Goal: Task Accomplishment & Management: Use online tool/utility

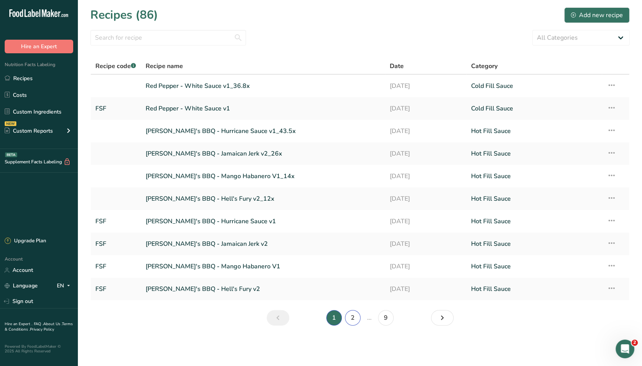
click at [352, 318] on link "2" at bounding box center [353, 318] width 16 height 16
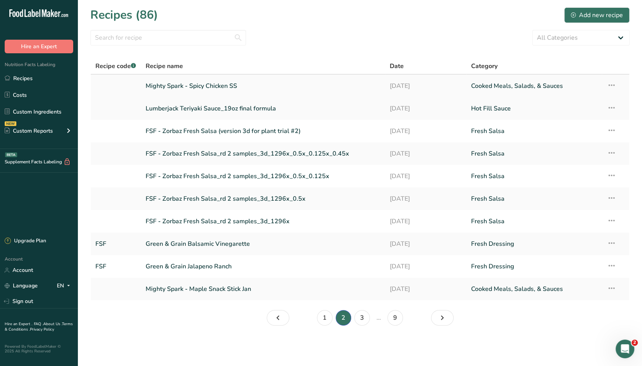
click at [202, 88] on link "Mighty Spark - Spicy Chicken SS" at bounding box center [263, 86] width 235 height 16
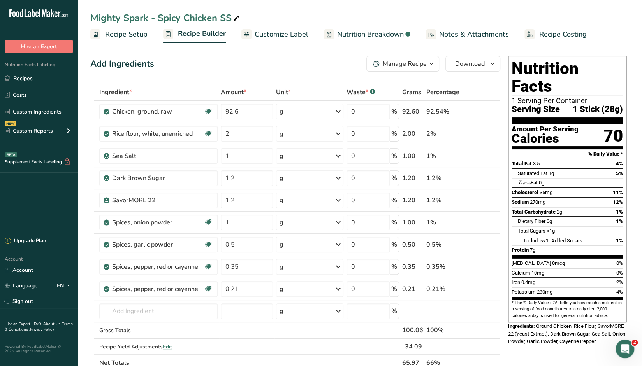
click at [421, 64] on div "Manage Recipe" at bounding box center [404, 63] width 44 height 9
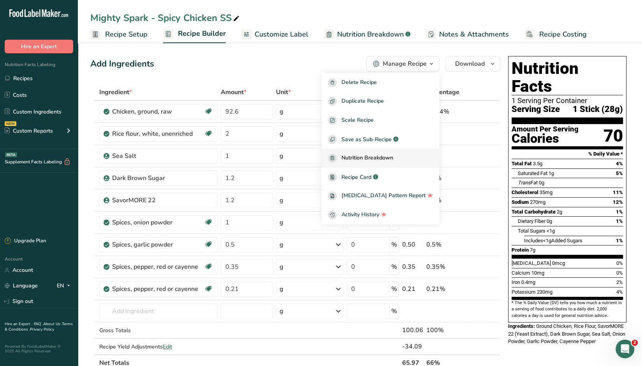
click at [381, 158] on span "Nutrition Breakdown" at bounding box center [367, 158] width 52 height 9
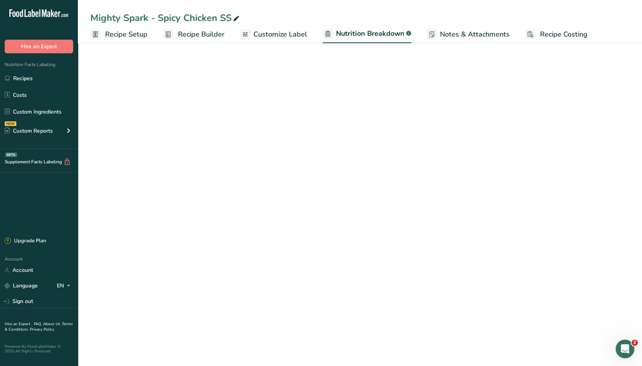
select select "Calories"
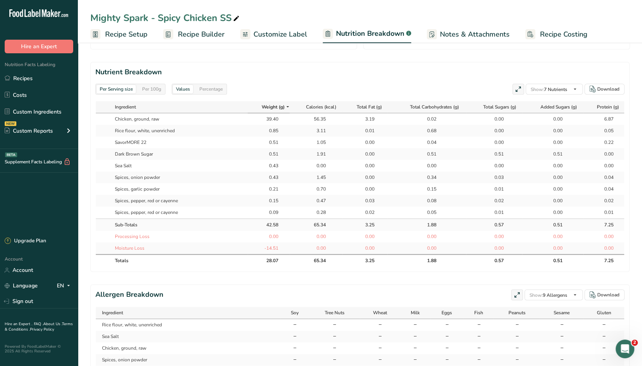
scroll to position [428, 0]
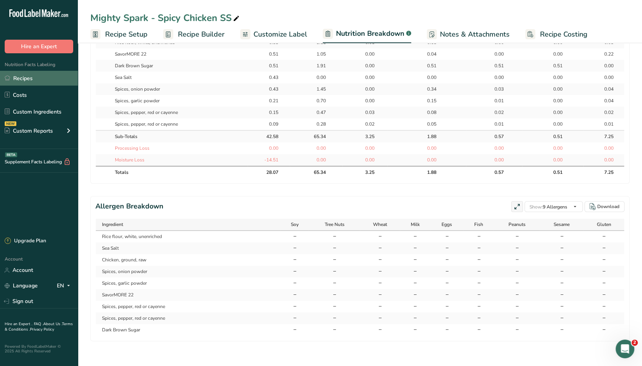
drag, startPoint x: 15, startPoint y: 80, endPoint x: 48, endPoint y: 78, distance: 33.1
click at [15, 80] on link "Recipes" at bounding box center [39, 78] width 78 height 15
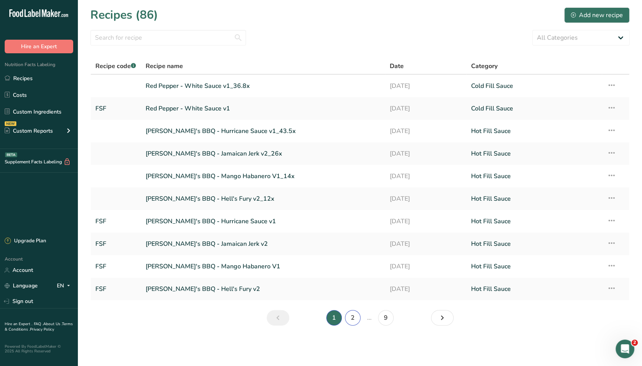
click at [350, 319] on link "2" at bounding box center [353, 318] width 16 height 16
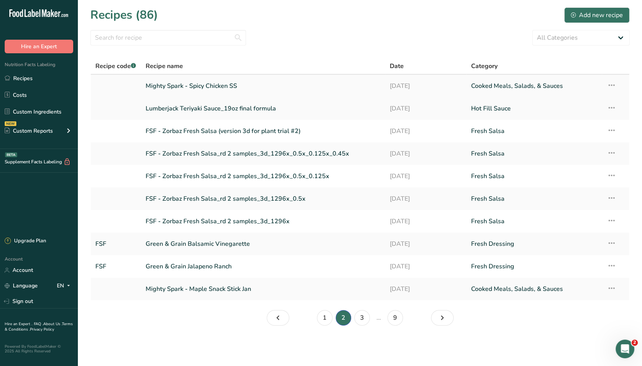
click at [188, 83] on link "Mighty Spark - Spicy Chicken SS" at bounding box center [263, 86] width 235 height 16
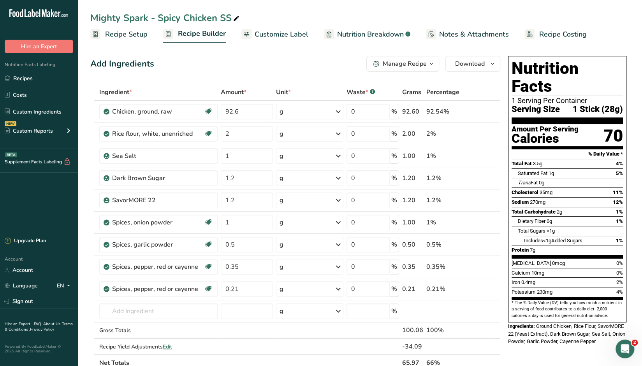
click at [364, 35] on span "Nutrition Breakdown" at bounding box center [370, 34] width 67 height 11
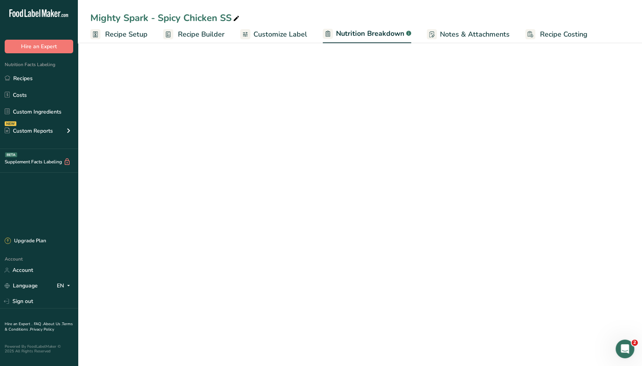
select select "Calories"
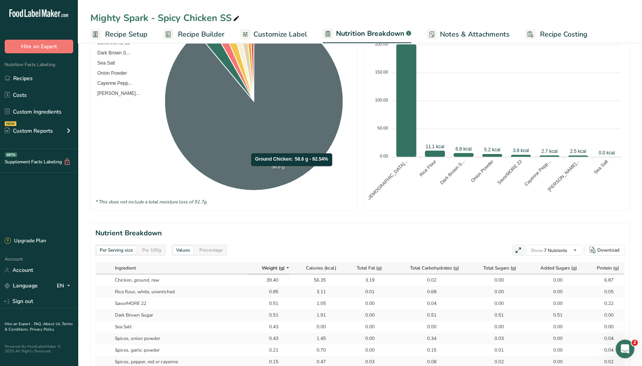
scroll to position [117, 0]
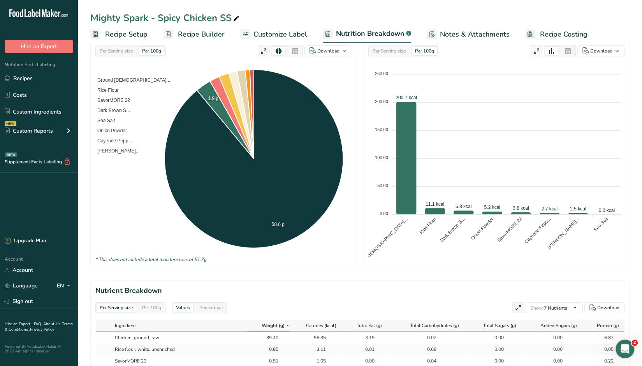
drag, startPoint x: 202, startPoint y: 36, endPoint x: 238, endPoint y: 102, distance: 75.2
click at [202, 36] on span "Recipe Builder" at bounding box center [201, 34] width 47 height 11
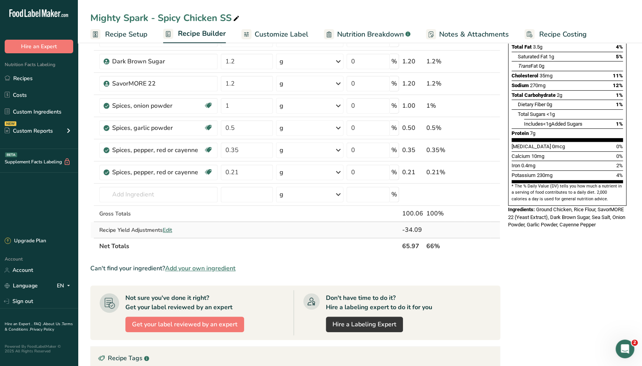
click at [172, 228] on span "Edit" at bounding box center [167, 229] width 9 height 7
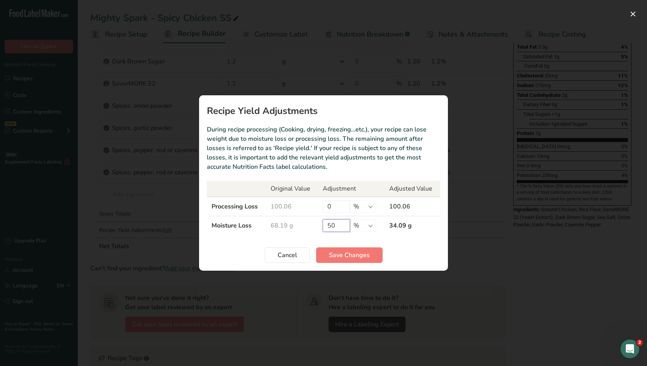
click at [335, 225] on input "50" at bounding box center [336, 225] width 27 height 12
type input "5"
type input "40"
click at [359, 261] on button "Save Changes" at bounding box center [349, 255] width 67 height 16
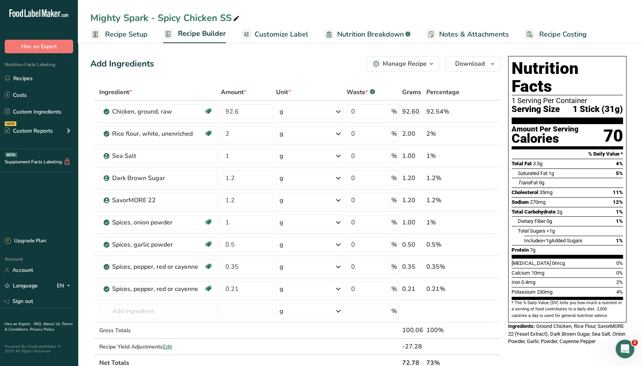
click at [338, 34] on span "Nutrition Breakdown" at bounding box center [370, 34] width 67 height 11
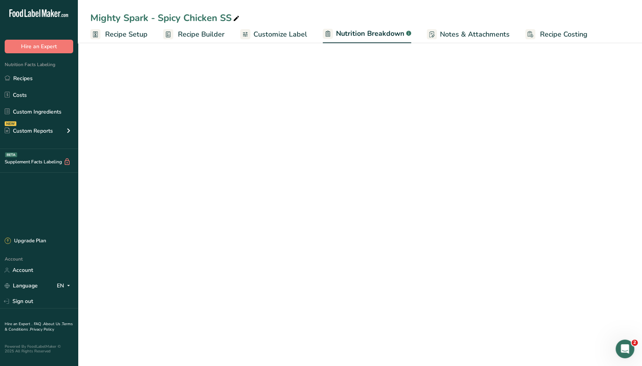
select select "Calories"
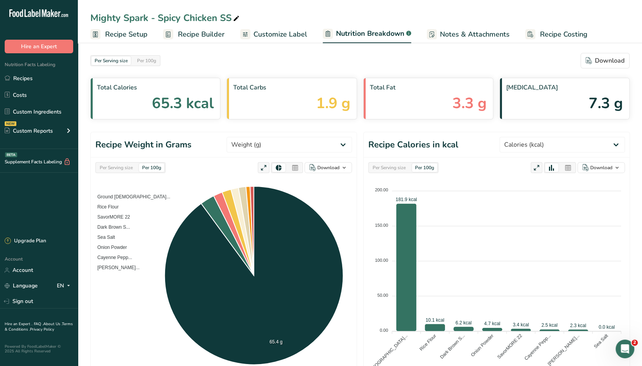
click at [135, 34] on span "Recipe Setup" at bounding box center [126, 34] width 42 height 11
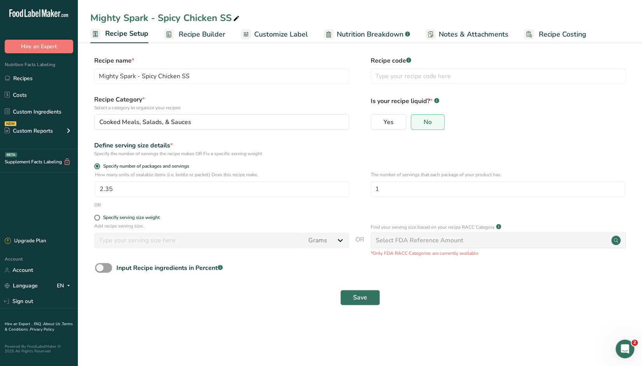
click at [194, 33] on span "Recipe Builder" at bounding box center [202, 34] width 47 height 11
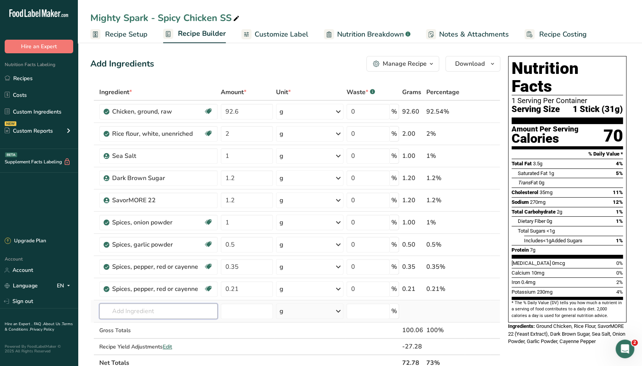
click at [134, 312] on input "text" at bounding box center [158, 311] width 118 height 16
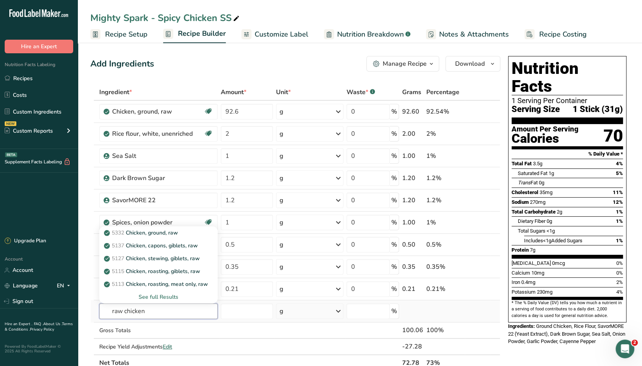
type input "raw chicken"
click at [168, 295] on div "See full Results" at bounding box center [158, 297] width 106 height 8
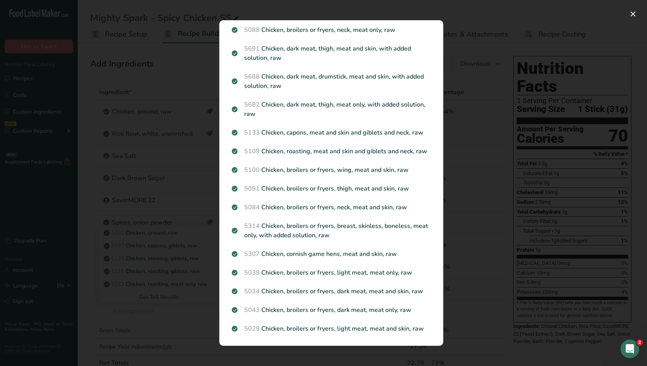
scroll to position [742, 0]
click at [156, 317] on div "Search results modal" at bounding box center [323, 183] width 647 height 366
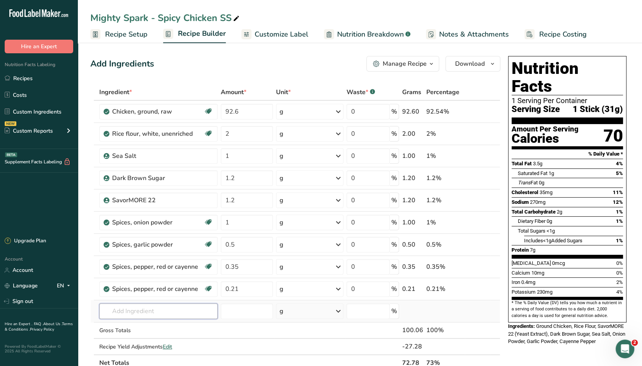
click at [150, 310] on input "text" at bounding box center [158, 311] width 118 height 16
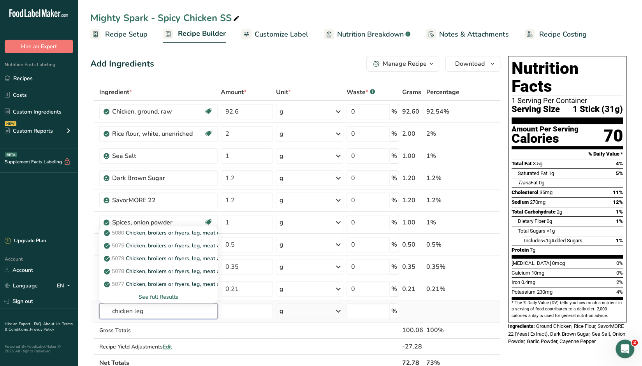
type input "chicken leg"
click at [157, 294] on div "See full Results" at bounding box center [158, 297] width 106 height 8
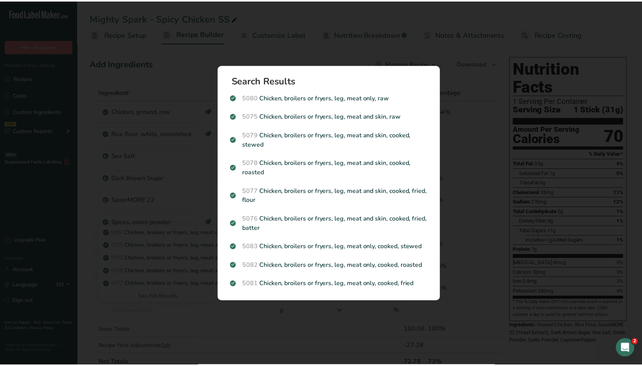
scroll to position [0, 0]
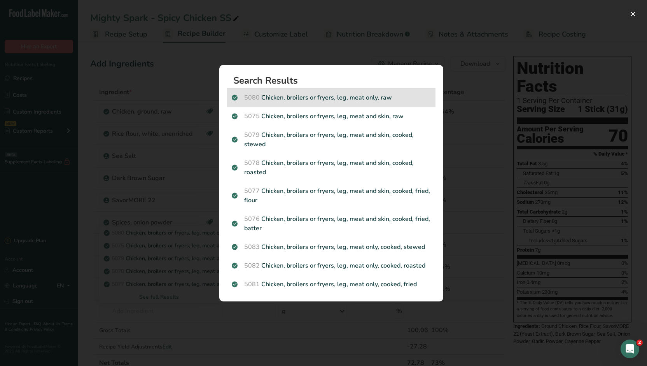
click at [331, 97] on p "5080 Chicken, broilers or fryers, leg, meat only, raw" at bounding box center [331, 97] width 199 height 9
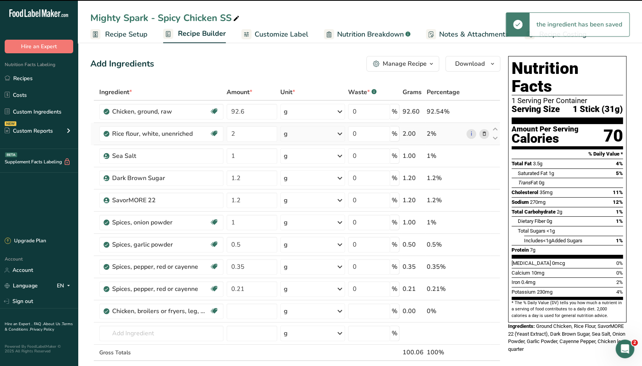
type input "0"
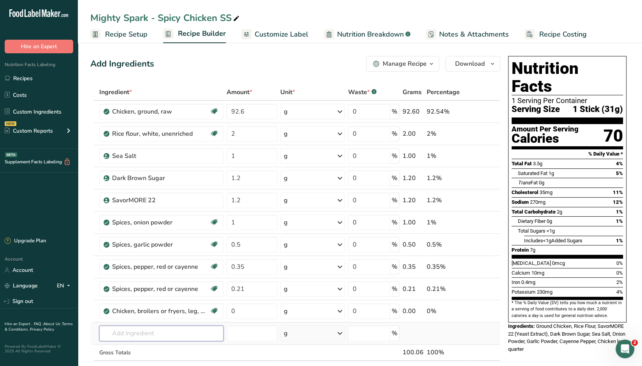
click at [150, 333] on input "text" at bounding box center [161, 334] width 124 height 16
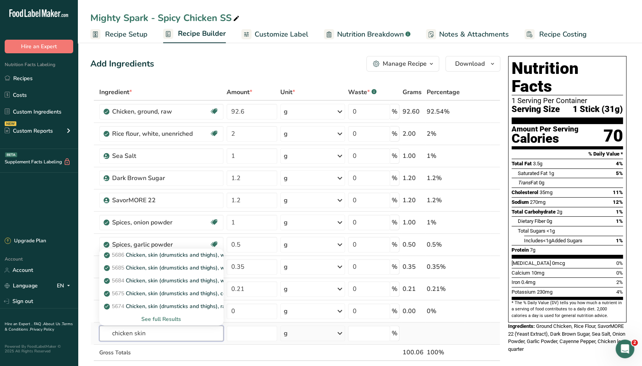
type input "chicken skin"
click at [171, 317] on div "See full Results" at bounding box center [161, 319] width 112 height 8
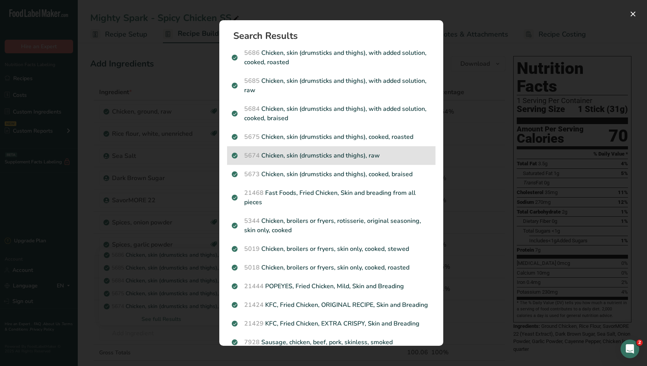
click at [314, 156] on p "5674 Chicken, skin (drumsticks and thighs), raw" at bounding box center [331, 155] width 199 height 9
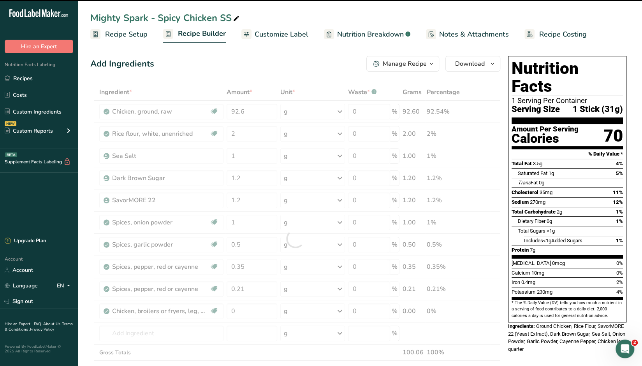
type input "0"
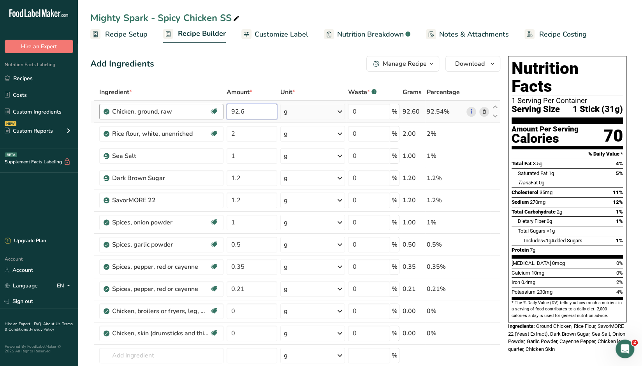
drag, startPoint x: 247, startPoint y: 112, endPoint x: 217, endPoint y: 111, distance: 30.3
click at [217, 111] on tr "Chicken, ground, raw Dairy free Gluten free Soy free 92.6 g Portions 4 oz crumb…" at bounding box center [295, 112] width 409 height 22
click at [253, 314] on div "Ingredient * Amount * Unit * Waste * .a-a{fill:#347362;}.b-a{fill:#fff;} Grams …" at bounding box center [295, 249] width 410 height 331
type input "82.33"
click at [247, 333] on div "Ingredient * Amount * Unit * Waste * .a-a{fill:#347362;}.b-a{fill:#fff;} Grams …" at bounding box center [295, 249] width 410 height 331
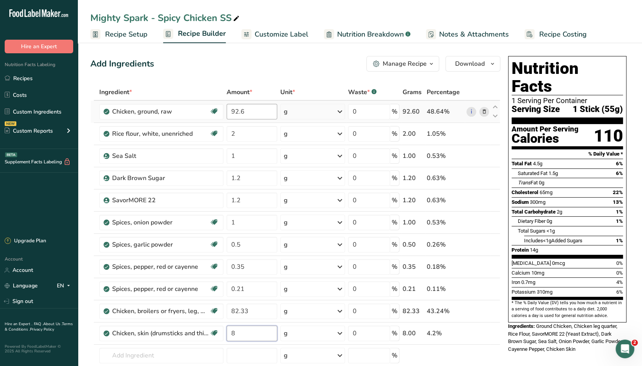
type input "8"
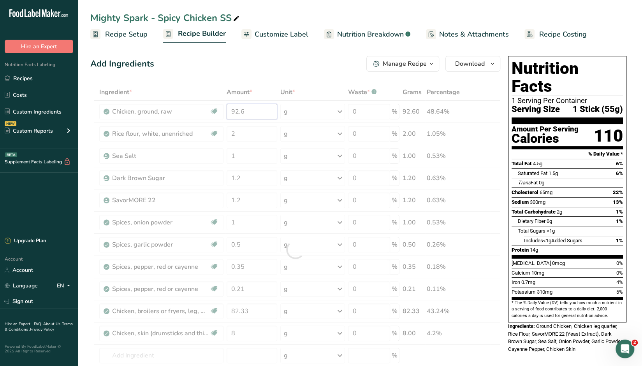
drag, startPoint x: 249, startPoint y: 110, endPoint x: 222, endPoint y: 112, distance: 27.4
click at [222, 112] on div "Ingredient * Amount * Unit * Waste * .a-a{fill:#347362;}.b-a{fill:#fff;} Grams …" at bounding box center [295, 249] width 410 height 331
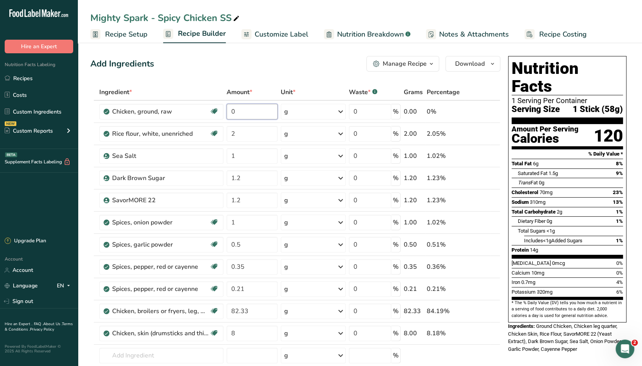
type input "0"
click at [315, 69] on div "Add Ingredients Manage Recipe Delete Recipe Duplicate Recipe Scale Recipe Save …" at bounding box center [295, 64] width 410 height 16
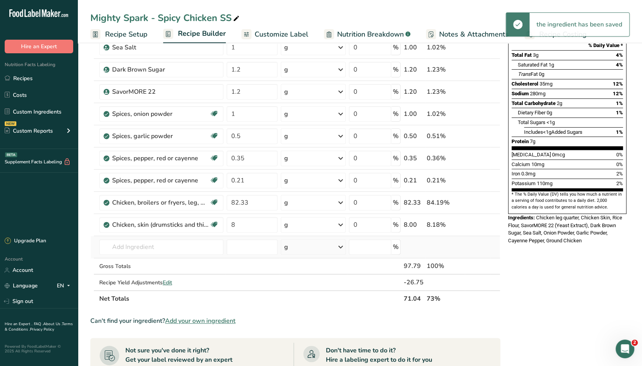
scroll to position [117, 0]
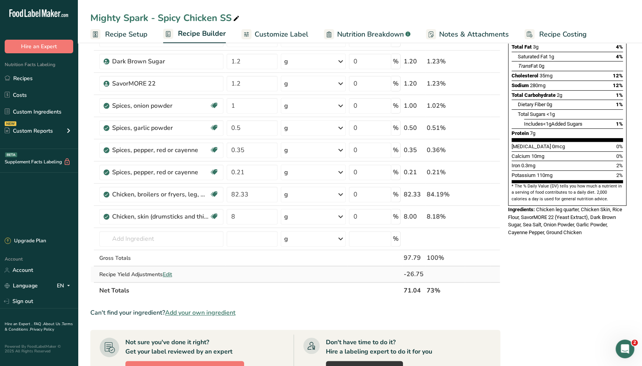
click at [167, 273] on span "Edit" at bounding box center [167, 274] width 9 height 7
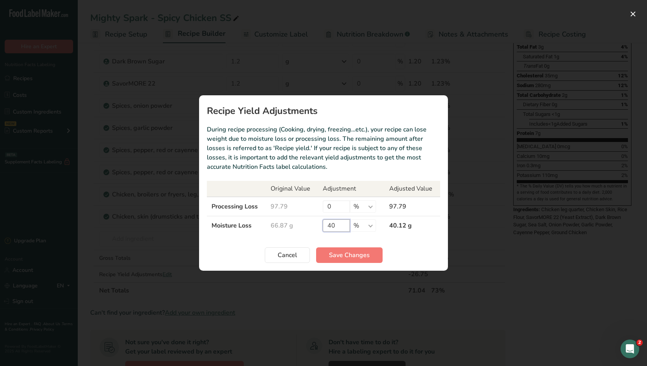
drag, startPoint x: 334, startPoint y: 227, endPoint x: 307, endPoint y: 228, distance: 27.7
click at [307, 228] on tr "Moisture Loss 66.87 g 40 % g kg mg mcg lb oz 40.12 g" at bounding box center [323, 225] width 233 height 19
type input "50"
click at [342, 256] on span "Save Changes" at bounding box center [349, 255] width 41 height 9
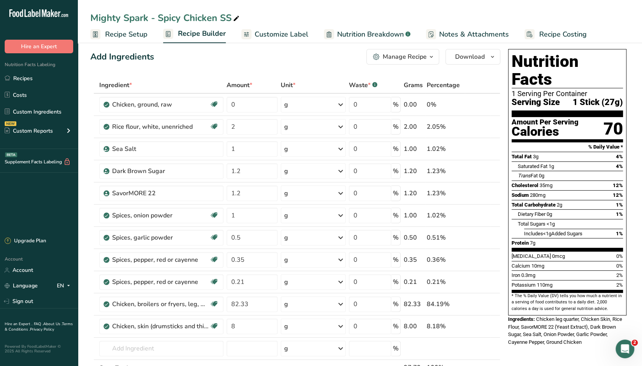
scroll to position [0, 0]
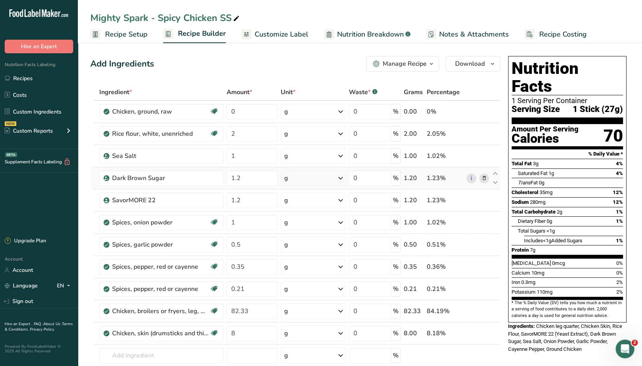
click at [486, 178] on icon at bounding box center [483, 178] width 5 height 8
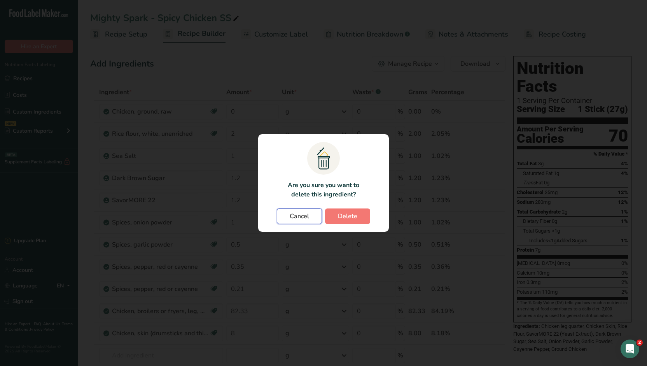
click at [300, 223] on button "Cancel" at bounding box center [299, 217] width 45 height 16
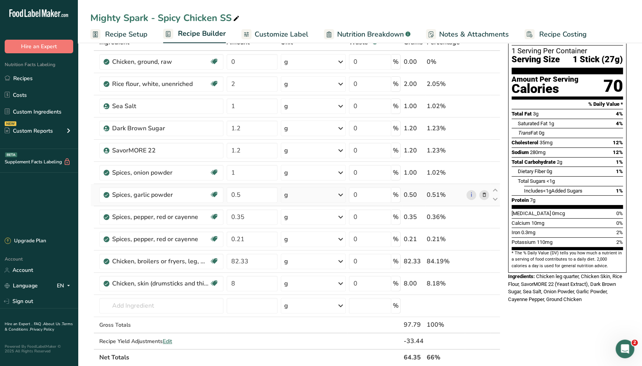
scroll to position [39, 0]
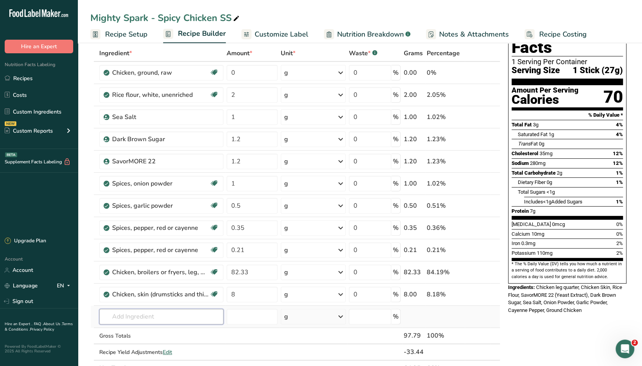
click at [166, 316] on input "text" at bounding box center [161, 317] width 124 height 16
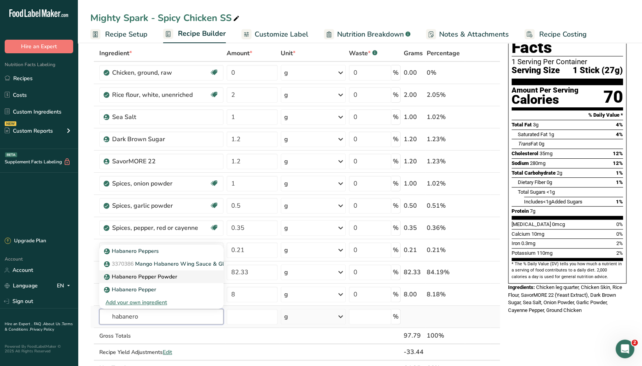
type input "habanero"
click at [160, 275] on p "Habanero Pepper Powder" at bounding box center [141, 277] width 72 height 8
type input "Habanero Pepper Powder"
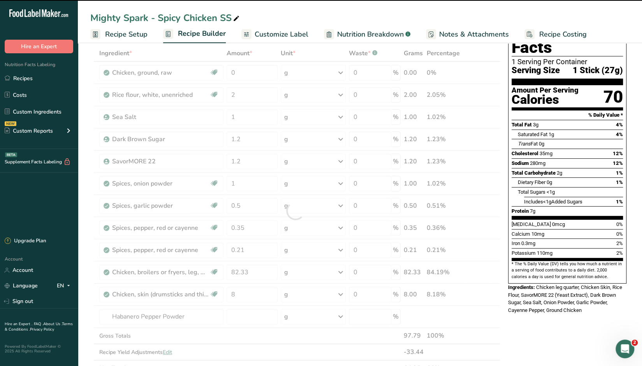
type input "0"
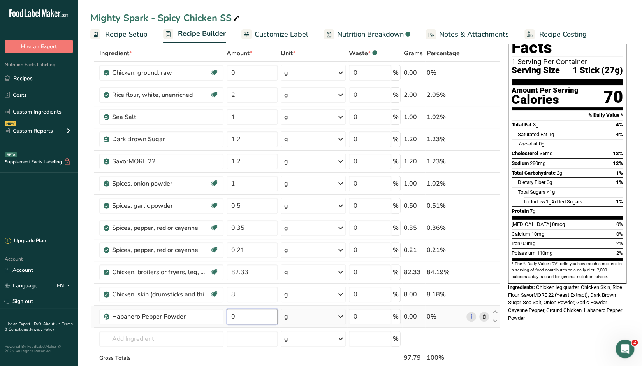
click at [238, 315] on input "0" at bounding box center [251, 317] width 51 height 16
type input "0.75"
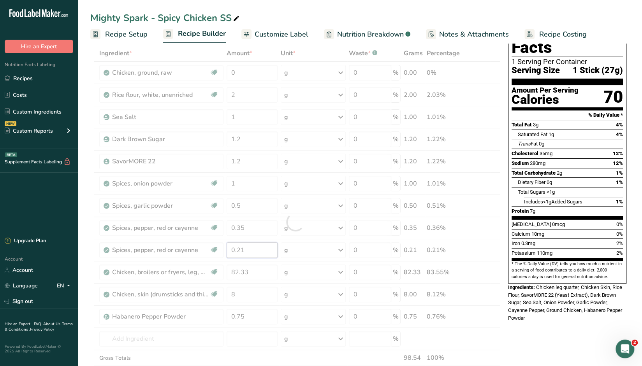
drag, startPoint x: 243, startPoint y: 250, endPoint x: 227, endPoint y: 249, distance: 16.4
click at [227, 249] on div "Ingredient * Amount * Unit * Waste * .a-a{fill:#347362;}.b-a{fill:#fff;} Grams …" at bounding box center [295, 222] width 410 height 354
click at [166, 341] on div "Ingredient * Amount * Unit * Waste * .a-a{fill:#347362;}.b-a{fill:#fff;} Grams …" at bounding box center [295, 222] width 410 height 354
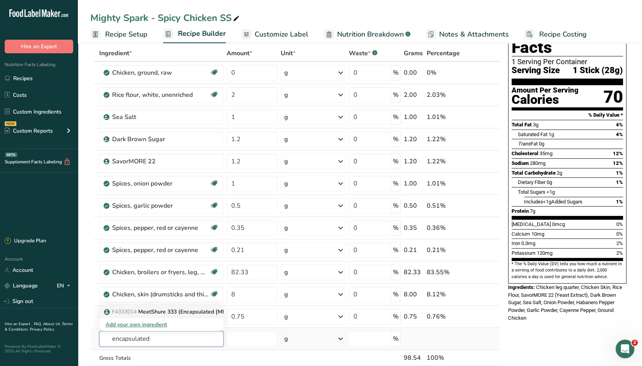
type input "encapsulated"
click at [147, 310] on p "F4333014 MeatShure 333 (Encapsulated [MEDICAL_DATA] 72%)" at bounding box center [190, 312] width 170 height 8
type input "MeatShure 333 (Encapsulated [MEDICAL_DATA] 72%)"
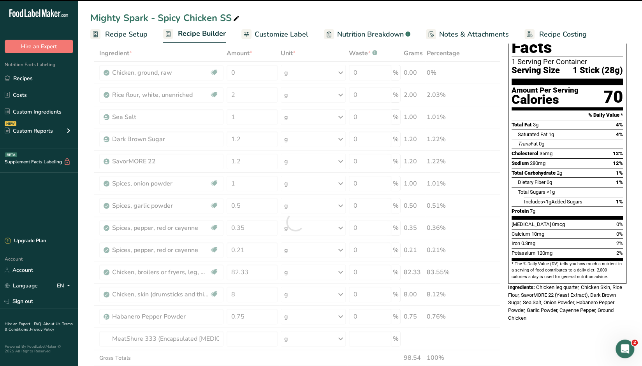
type input "0"
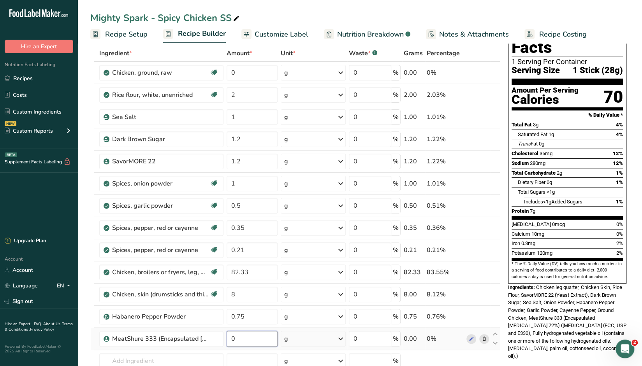
click at [250, 338] on input "0" at bounding box center [251, 339] width 51 height 16
type input "1.11"
drag, startPoint x: 349, startPoint y: 11, endPoint x: 345, endPoint y: 20, distance: 10.5
click at [349, 11] on div "Mighty Spark - Spicy Chicken SS Recipe Setup Recipe Builder Customize Label Nut…" at bounding box center [360, 21] width 564 height 43
click at [183, 358] on input "text" at bounding box center [161, 361] width 124 height 16
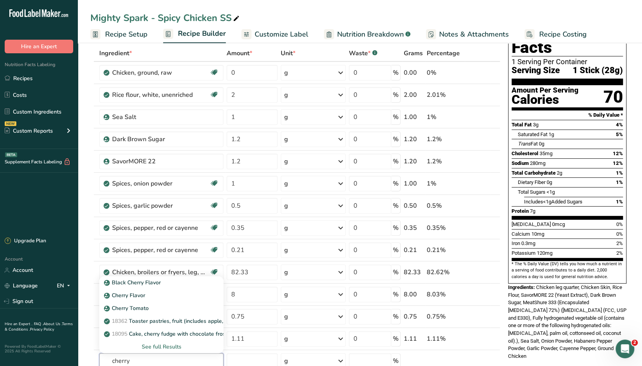
scroll to position [78, 0]
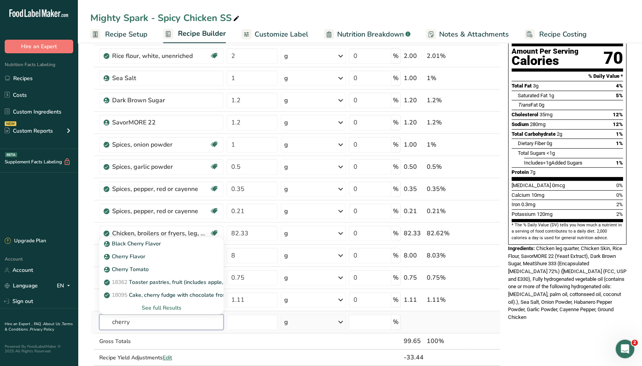
type input "cherry"
drag, startPoint x: 141, startPoint y: 321, endPoint x: 101, endPoint y: 322, distance: 39.7
click at [101, 322] on input "cherry" at bounding box center [161, 322] width 124 height 16
drag, startPoint x: 160, startPoint y: 320, endPoint x: 49, endPoint y: 314, distance: 110.3
click at [51, 316] on div ".a-20{fill:#fff;} Hire an Expert Nutrition Facts Labeling Recipes Costs Custom …" at bounding box center [321, 289] width 642 height 735
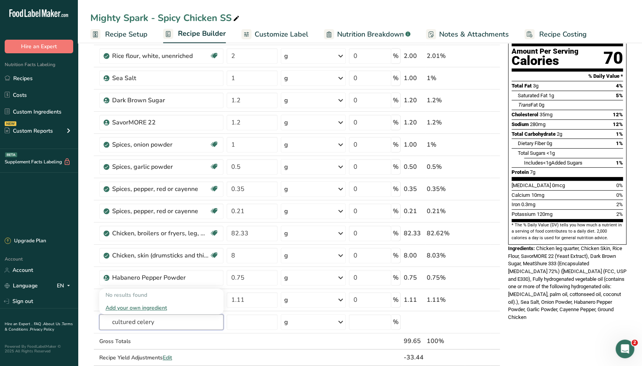
drag, startPoint x: 173, startPoint y: 323, endPoint x: 85, endPoint y: 317, distance: 88.1
click at [85, 317] on section "Add Ingredients Manage Recipe Delete Recipe Duplicate Recipe Scale Recipe Save …" at bounding box center [360, 310] width 564 height 694
type input "celery powder"
drag, startPoint x: 167, startPoint y: 319, endPoint x: 91, endPoint y: 321, distance: 76.3
click at [91, 321] on tr "celery powder No results found Add your own ingredient g Weight Units g kg mg S…" at bounding box center [295, 322] width 409 height 22
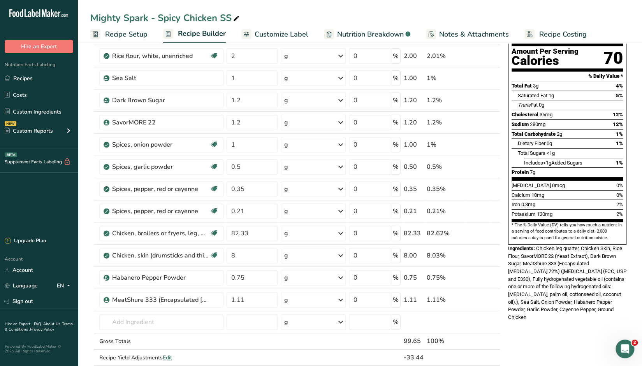
click at [553, 323] on div "Nutrition Facts 1 Serving Per Container Serving Size 1 Stick (28g) Amount Per S…" at bounding box center [567, 310] width 125 height 670
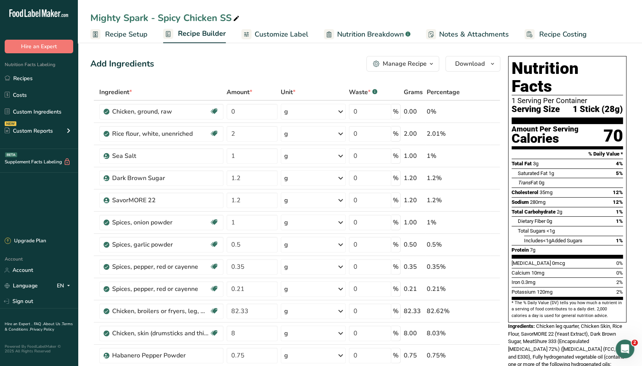
click at [351, 32] on span "Nutrition Breakdown" at bounding box center [370, 34] width 67 height 11
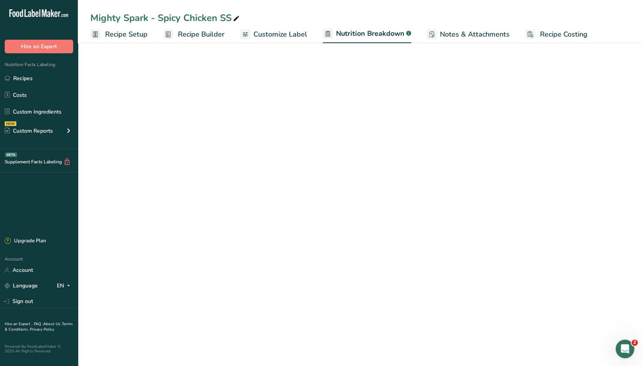
select select "Calories"
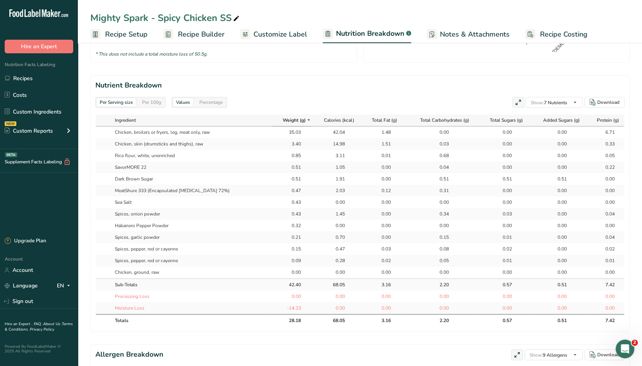
scroll to position [350, 0]
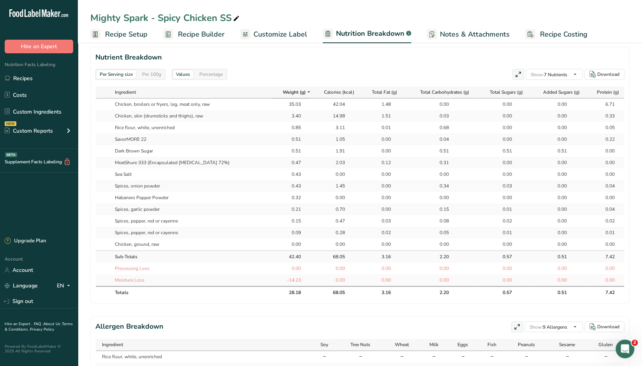
click at [145, 73] on div "Per 100g" at bounding box center [151, 74] width 25 height 9
click at [125, 74] on div "Per Serving size" at bounding box center [115, 74] width 39 height 9
click at [215, 74] on div "Percentage" at bounding box center [211, 74] width 30 height 9
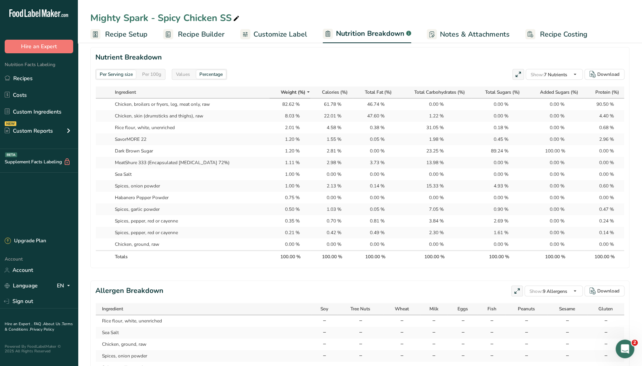
click at [182, 74] on div "Values" at bounding box center [183, 74] width 20 height 9
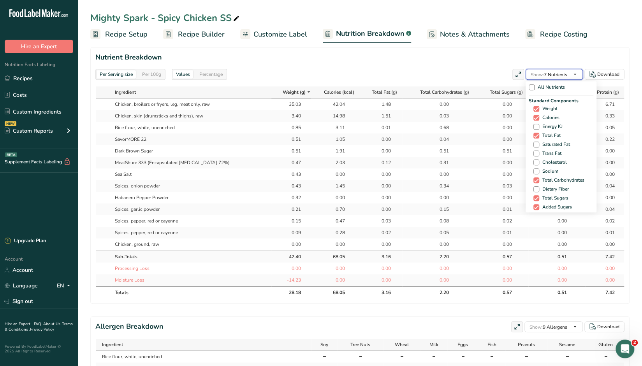
click at [576, 75] on icon "button" at bounding box center [575, 75] width 6 height 10
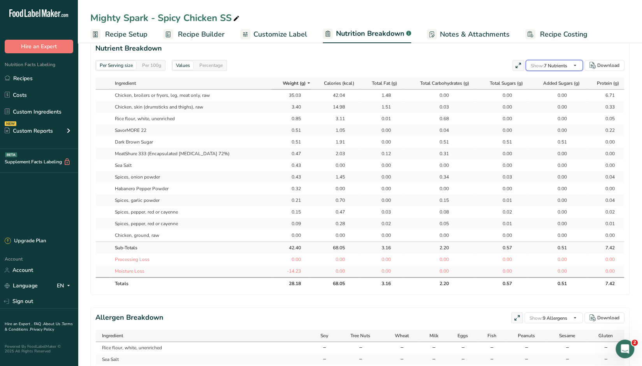
scroll to position [389, 0]
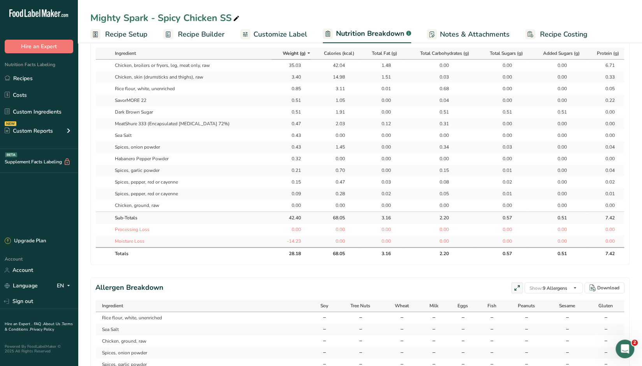
click at [203, 34] on span "Recipe Builder" at bounding box center [201, 34] width 47 height 11
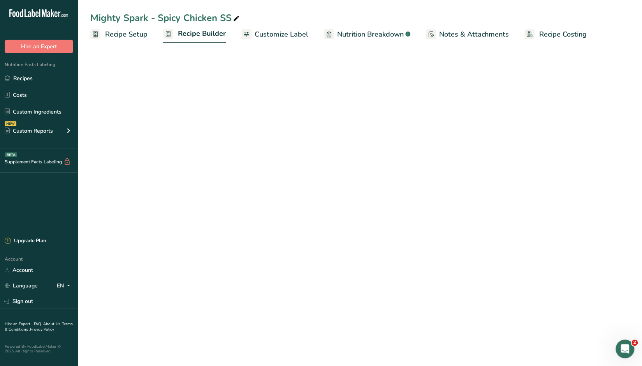
scroll to position [196, 0]
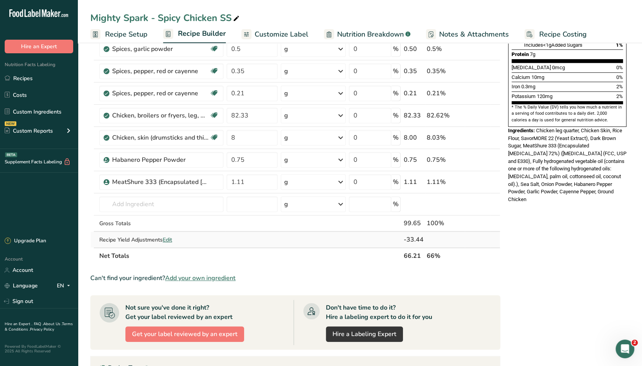
click at [168, 236] on span "Edit" at bounding box center [167, 239] width 9 height 7
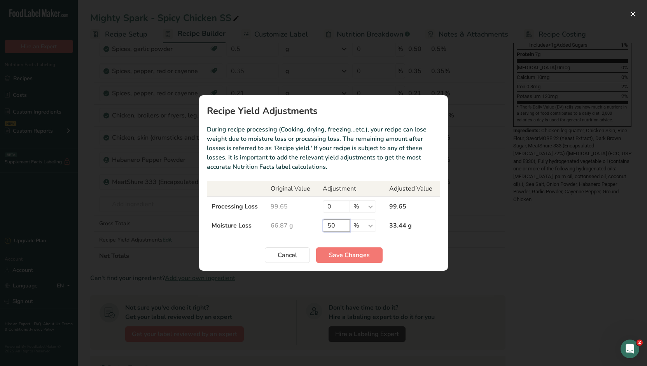
drag, startPoint x: 338, startPoint y: 225, endPoint x: 311, endPoint y: 225, distance: 26.5
click at [311, 225] on tr "Moisture Loss 66.87 g 50 % g kg mg mcg lb oz 33.44 g" at bounding box center [323, 225] width 233 height 19
type input "40"
click at [350, 257] on span "Save Changes" at bounding box center [349, 255] width 41 height 9
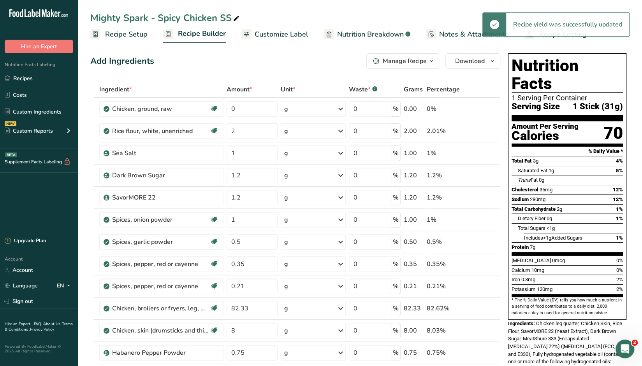
scroll to position [1, 0]
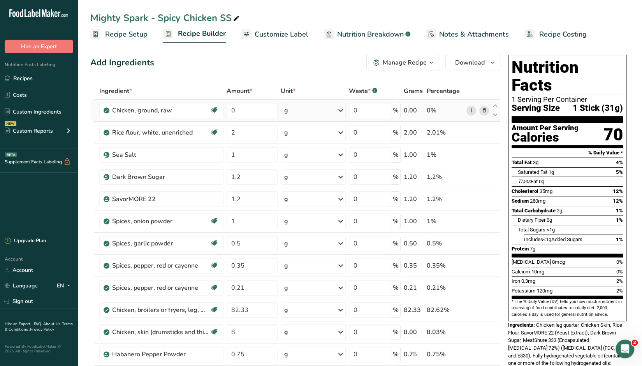
click at [356, 34] on span "Nutrition Breakdown" at bounding box center [370, 34] width 67 height 11
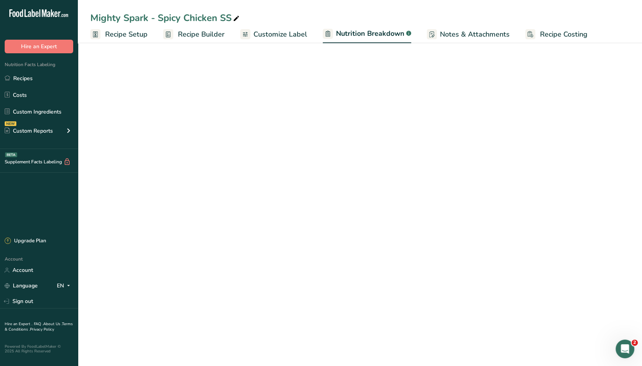
select select "Calories"
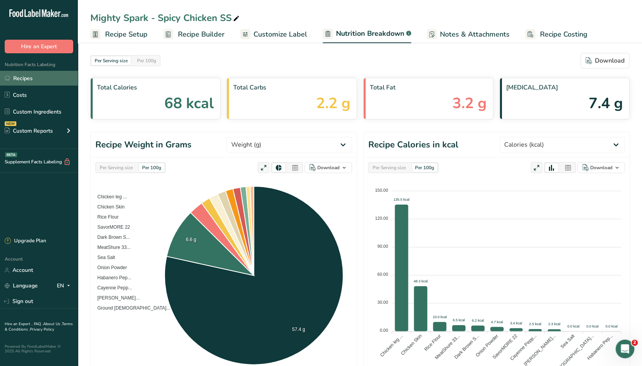
click at [42, 79] on link "Recipes" at bounding box center [39, 78] width 78 height 15
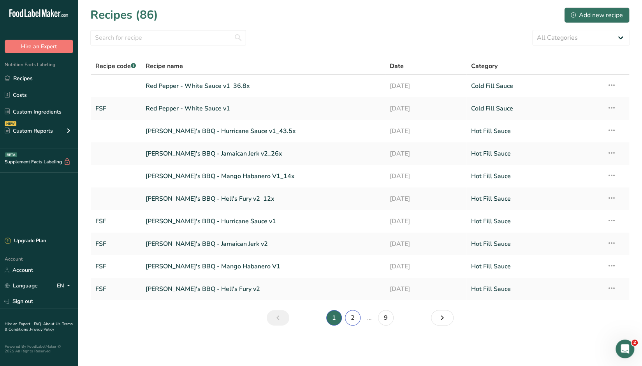
click at [351, 316] on link "2" at bounding box center [353, 318] width 16 height 16
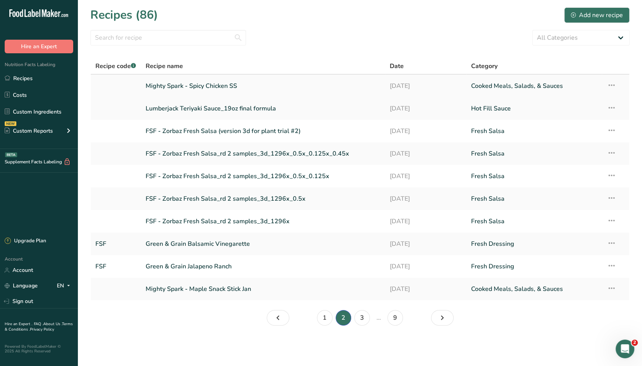
click at [181, 84] on link "Mighty Spark - Spicy Chicken SS" at bounding box center [263, 86] width 235 height 16
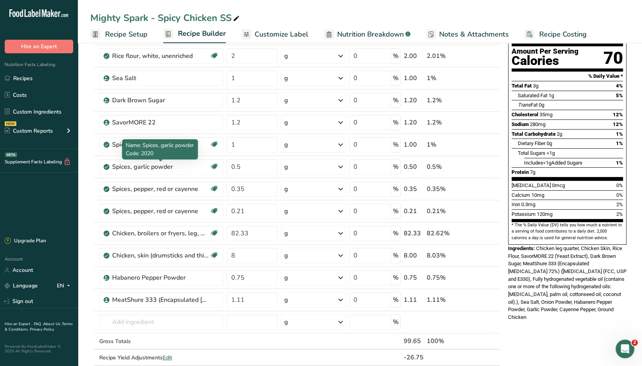
scroll to position [39, 0]
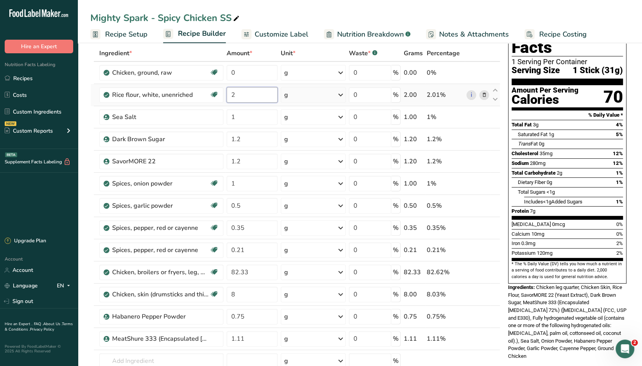
click at [239, 95] on input "2" at bounding box center [251, 95] width 51 height 16
type input "2.5"
click at [88, 269] on section "Add Ingredients Manage Recipe Delete Recipe Duplicate Recipe Scale Recipe Save …" at bounding box center [360, 349] width 564 height 694
click at [254, 272] on input "82.33" at bounding box center [251, 273] width 51 height 16
type input "82"
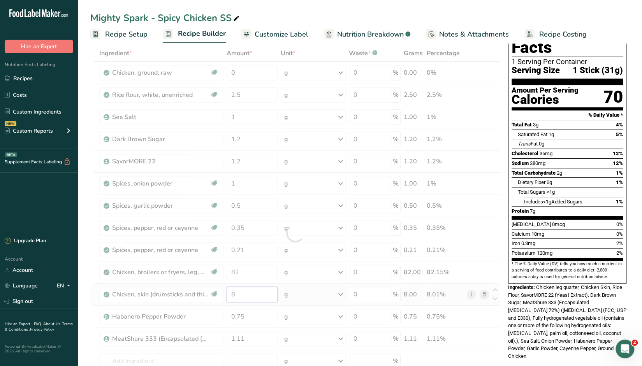
click at [244, 290] on div "Ingredient * Amount * Unit * Waste * .a-a{fill:#347362;}.b-a{fill:#fff;} Grams …" at bounding box center [295, 233] width 410 height 376
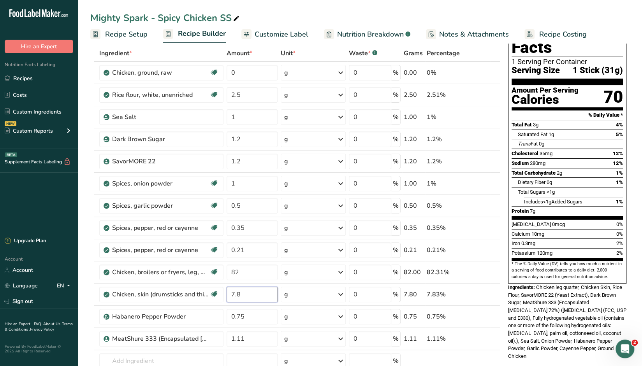
type input "7.8"
click at [269, 12] on div "Mighty Spark - Spicy Chicken SS" at bounding box center [360, 18] width 564 height 14
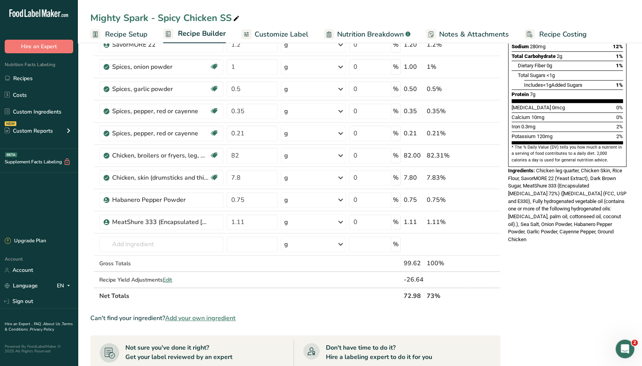
scroll to position [233, 0]
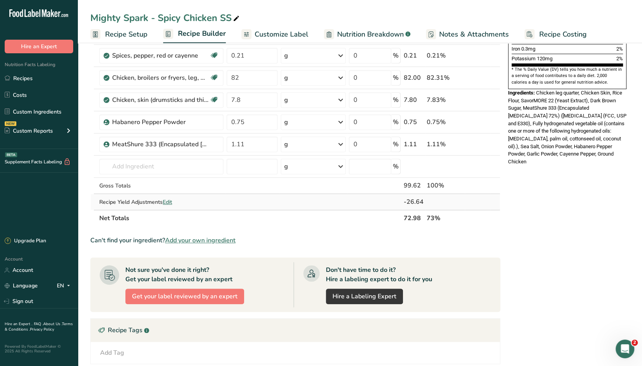
click at [168, 198] on span "Edit" at bounding box center [167, 201] width 9 height 7
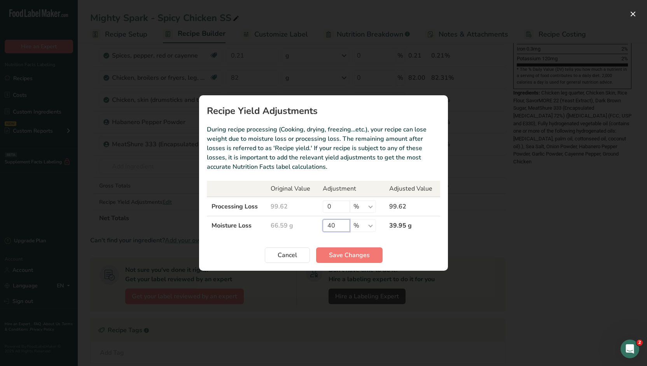
drag, startPoint x: 340, startPoint y: 225, endPoint x: 307, endPoint y: 223, distance: 33.5
click at [307, 223] on tr "Moisture Loss 66.59 g 40 % g kg mg mcg lb oz 39.95 g" at bounding box center [323, 225] width 233 height 19
type input "50"
click at [345, 254] on span "Save Changes" at bounding box center [349, 255] width 41 height 9
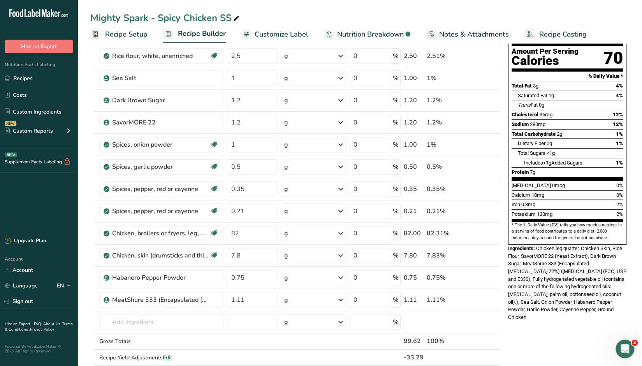
scroll to position [0, 0]
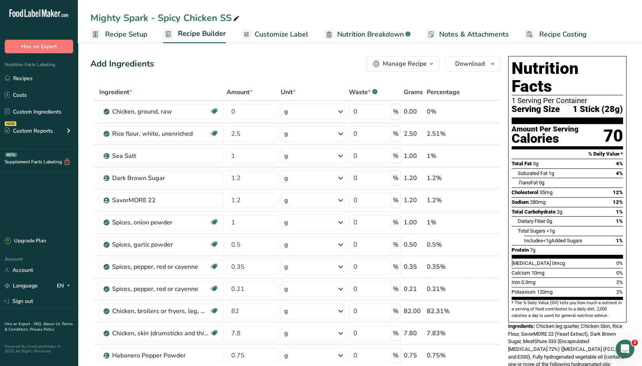
click at [372, 34] on span "Nutrition Breakdown" at bounding box center [370, 34] width 67 height 11
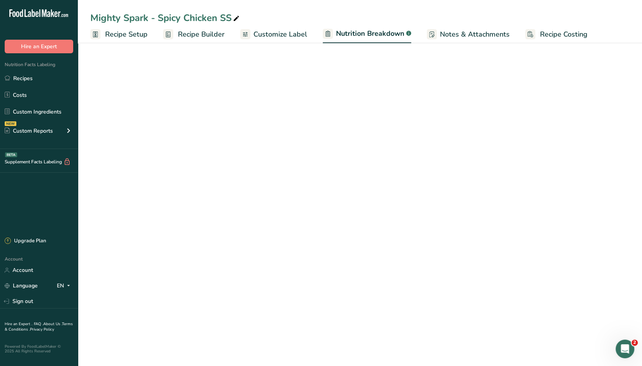
select select "Calories"
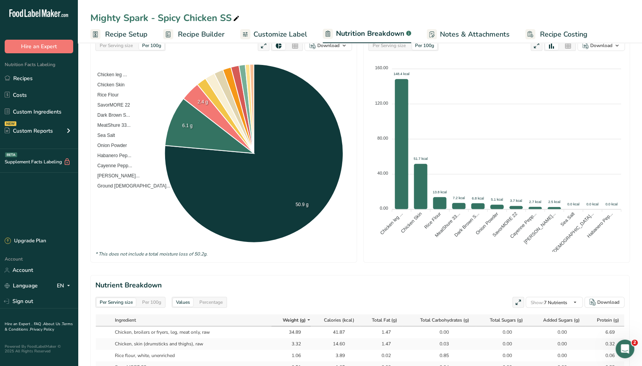
scroll to position [78, 0]
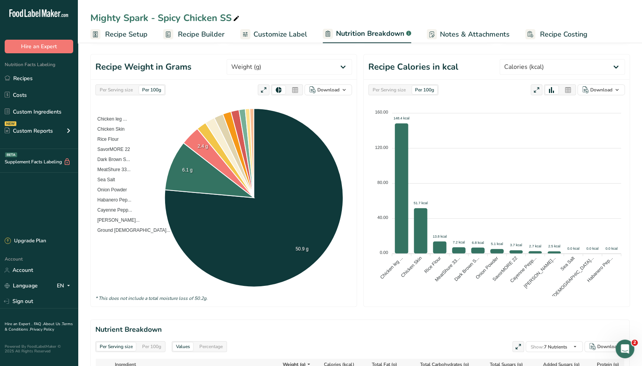
click at [185, 35] on span "Recipe Builder" at bounding box center [201, 34] width 47 height 11
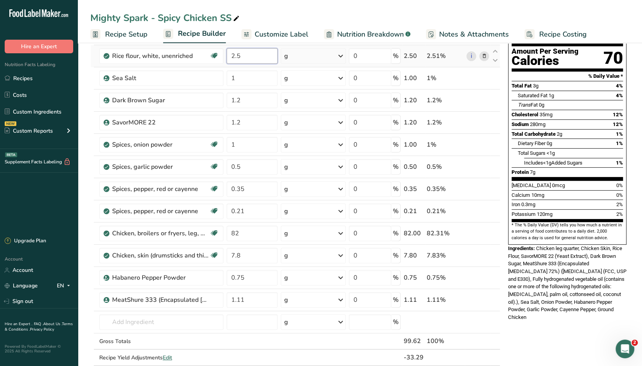
click at [254, 55] on input "2.5" at bounding box center [251, 56] width 51 height 16
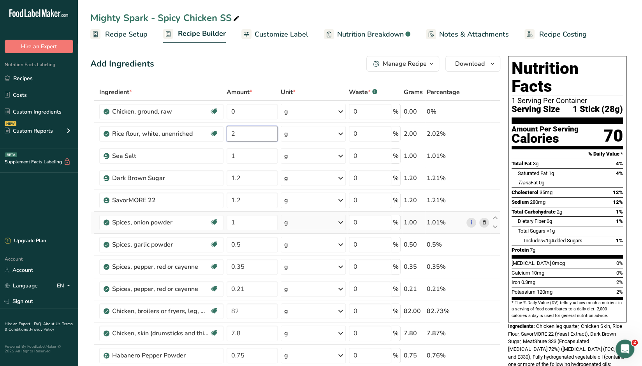
scroll to position [156, 0]
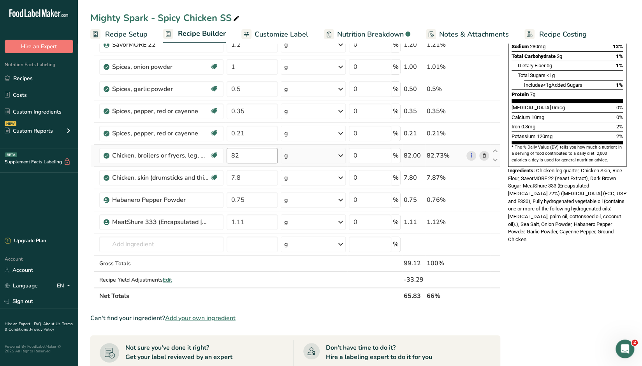
type input "2"
click at [250, 158] on div "Ingredient * Amount * Unit * Waste * .a-a{fill:#347362;}.b-a{fill:#fff;} Grams …" at bounding box center [295, 116] width 410 height 376
type input "82.33"
click at [253, 172] on div "Ingredient * Amount * Unit * Waste * .a-a{fill:#347362;}.b-a{fill:#fff;} Grams …" at bounding box center [295, 116] width 410 height 376
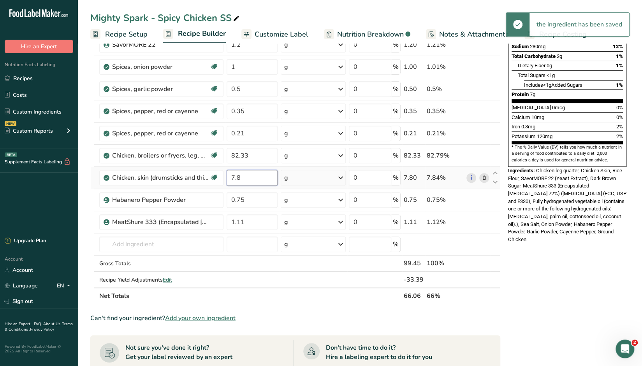
type input "7"
type input "9"
type input "8"
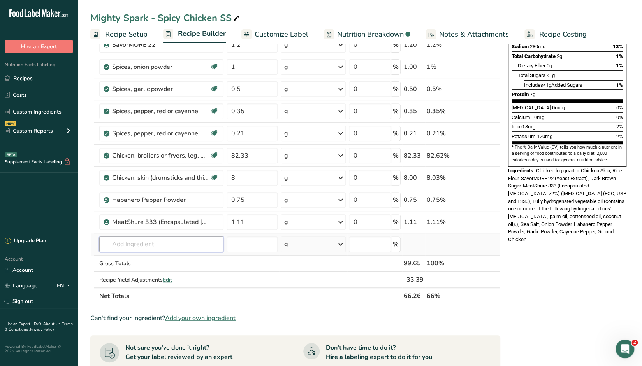
click at [156, 247] on div "Ingredient * Amount * Unit * Waste * .a-a{fill:#347362;}.b-a{fill:#fff;} Grams …" at bounding box center [295, 116] width 410 height 376
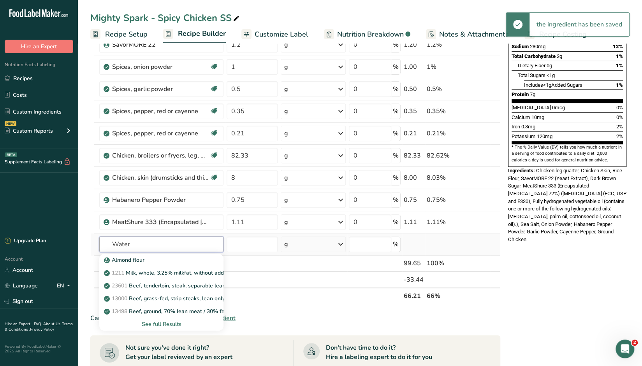
type input "Water"
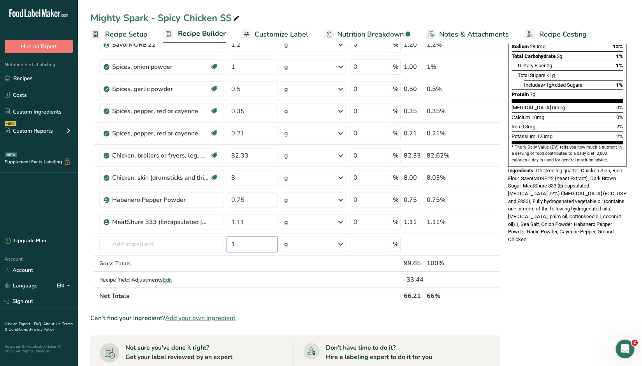
type input "1"
click at [543, 279] on div "Nutrition Facts 1 Serving Per Container Serving Size 1 Stick (28g) Amount Per S…" at bounding box center [567, 232] width 125 height 670
click at [193, 238] on input "text" at bounding box center [161, 245] width 124 height 16
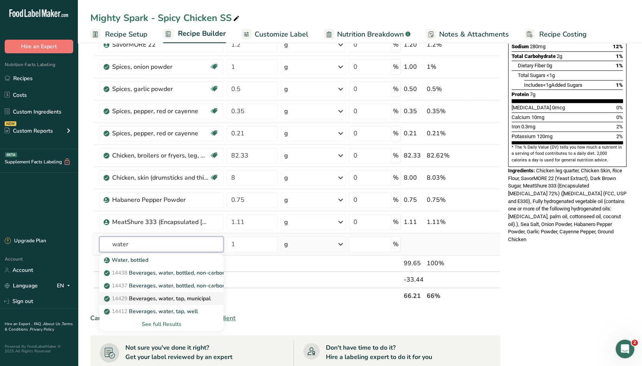
type input "water"
click at [194, 296] on p "14429 [GEOGRAPHIC_DATA], water, tap, municipal" at bounding box center [157, 299] width 105 height 8
type input "Beverages, water, tap, municipal"
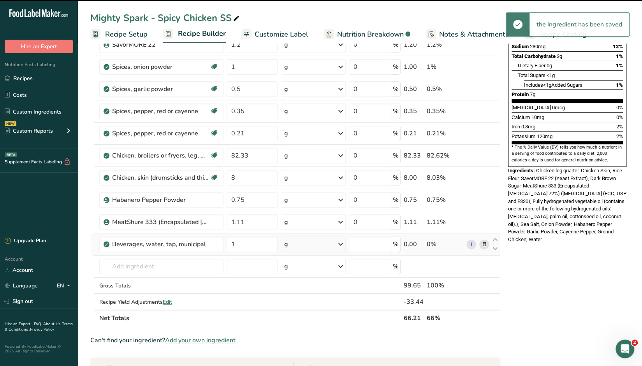
type input "0"
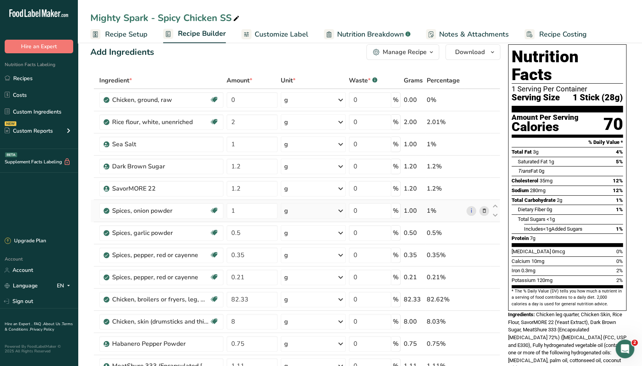
scroll to position [0, 0]
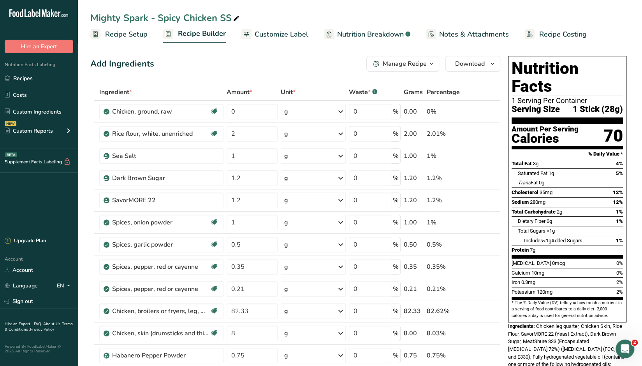
click at [369, 32] on span "Nutrition Breakdown" at bounding box center [370, 34] width 67 height 11
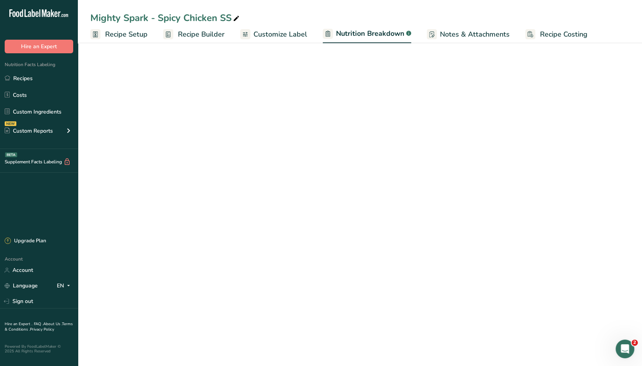
select select "Calories"
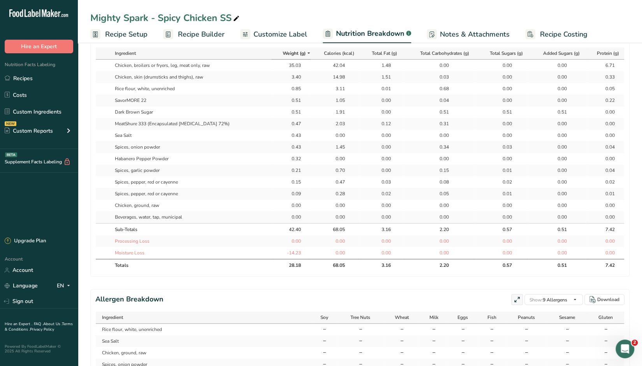
scroll to position [78, 0]
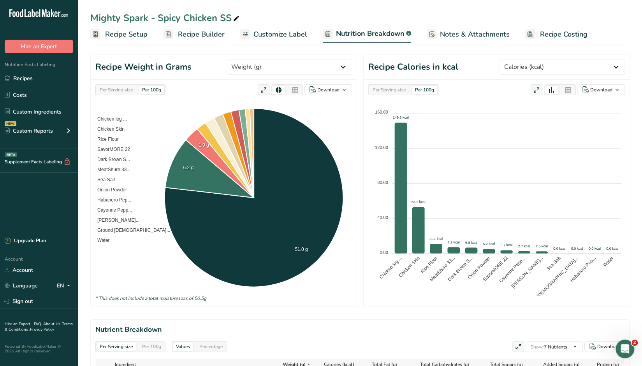
drag, startPoint x: 198, startPoint y: 36, endPoint x: 270, endPoint y: 54, distance: 73.5
click at [198, 36] on span "Recipe Builder" at bounding box center [201, 34] width 47 height 11
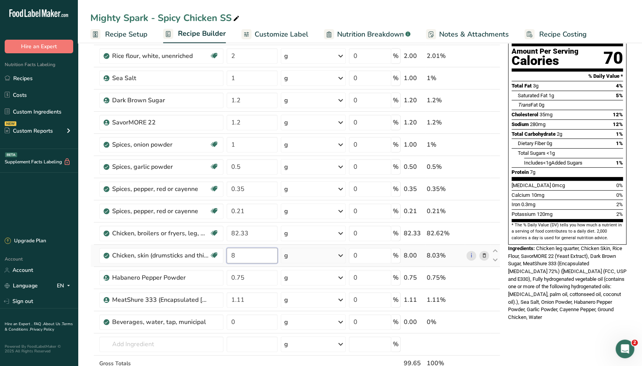
click at [254, 252] on input "8" at bounding box center [251, 256] width 51 height 16
type input "7.5"
click at [528, 339] on div "Nutrition Facts 1 Serving Per Container Serving Size 1 Stick (28g) Amount Per S…" at bounding box center [567, 321] width 125 height 692
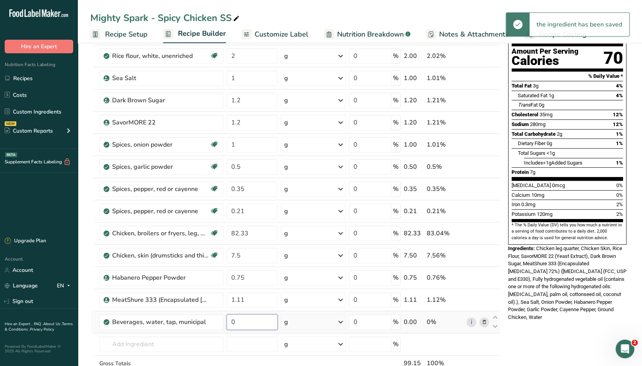
click at [242, 320] on input "0" at bounding box center [251, 322] width 51 height 16
type input "1"
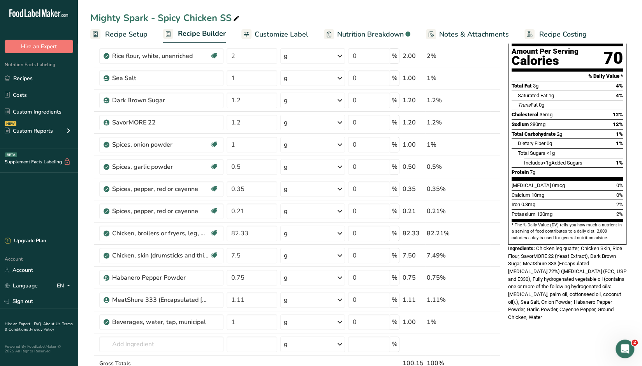
click at [545, 317] on div "Nutrition Facts 1 Serving Per Container Serving Size 1 Stick (28g) Amount Per S…" at bounding box center [567, 321] width 125 height 692
click at [254, 234] on input "82.33" at bounding box center [251, 234] width 51 height 16
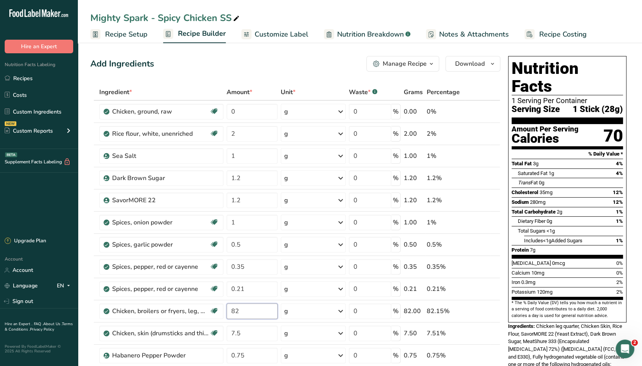
scroll to position [117, 0]
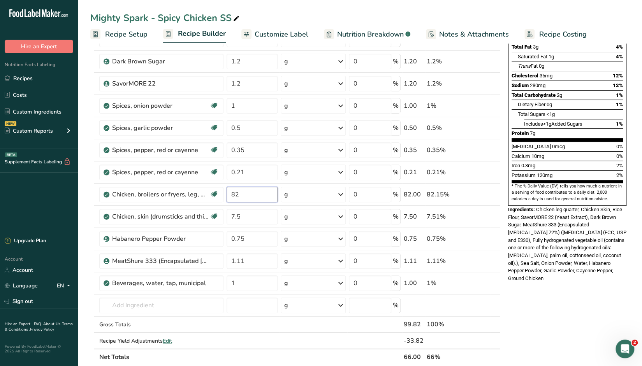
type input "82"
click at [547, 305] on div "Nutrition Facts 1 Serving Per Container Serving Size 1 Stick (28g) Amount Per S…" at bounding box center [567, 282] width 125 height 692
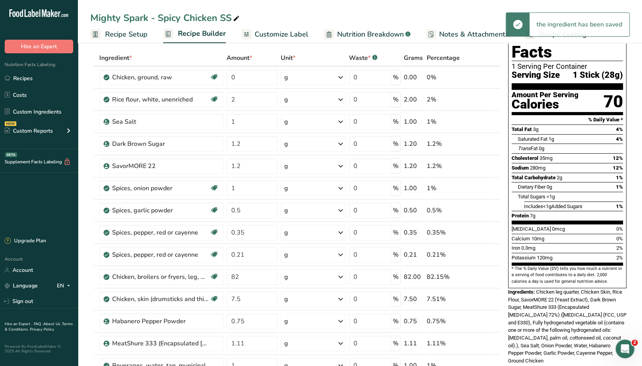
scroll to position [0, 0]
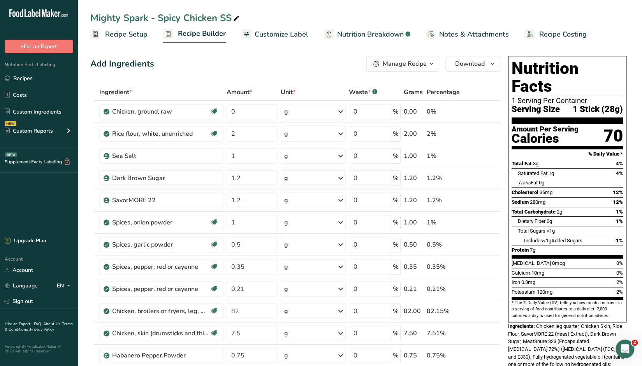
click at [371, 33] on span "Nutrition Breakdown" at bounding box center [370, 34] width 67 height 11
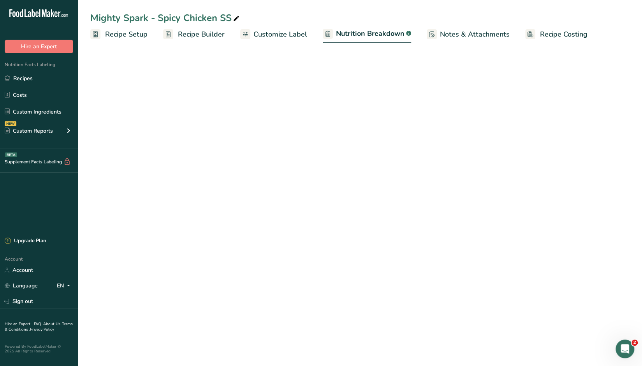
select select "Calories"
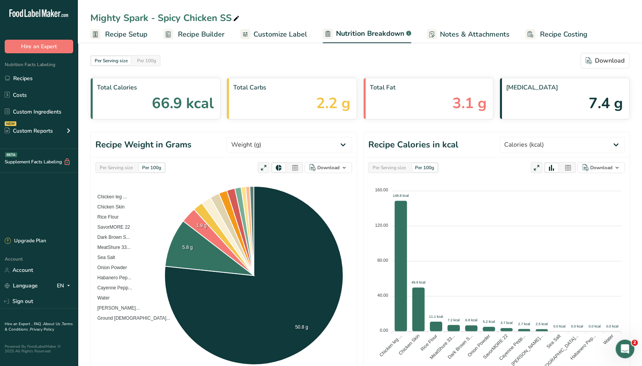
click at [200, 33] on span "Recipe Builder" at bounding box center [201, 34] width 47 height 11
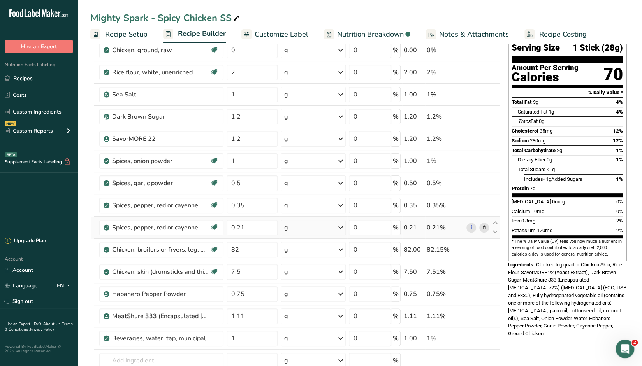
scroll to position [78, 0]
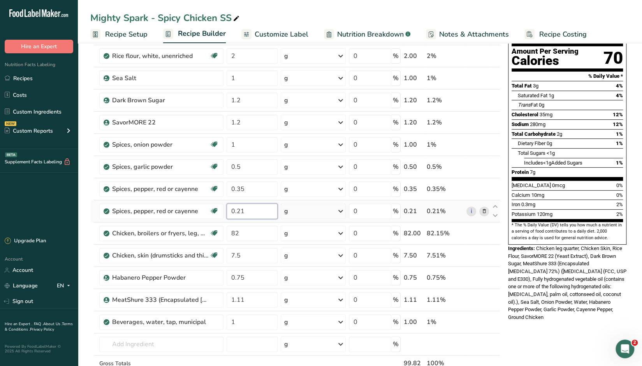
click at [253, 212] on input "0.21" at bounding box center [251, 211] width 51 height 16
type input "0.56"
click at [517, 344] on div "Nutrition Facts 1 Serving Per Container Serving Size 1 Stick (28g) Amount Per S…" at bounding box center [567, 321] width 125 height 692
click at [249, 233] on input "82" at bounding box center [251, 234] width 51 height 16
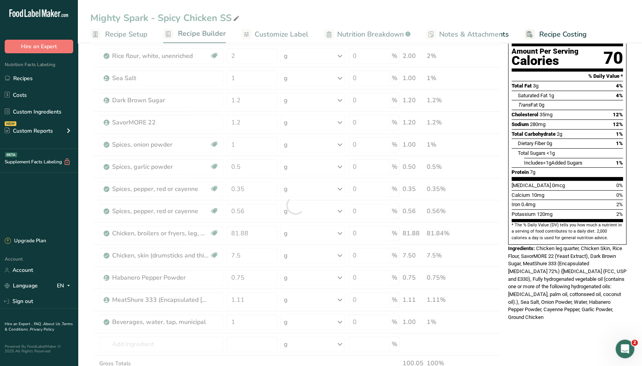
click at [540, 336] on div "Nutrition Facts 1 Serving Per Container Serving Size 1 Stick (28g) Amount Per S…" at bounding box center [567, 321] width 125 height 692
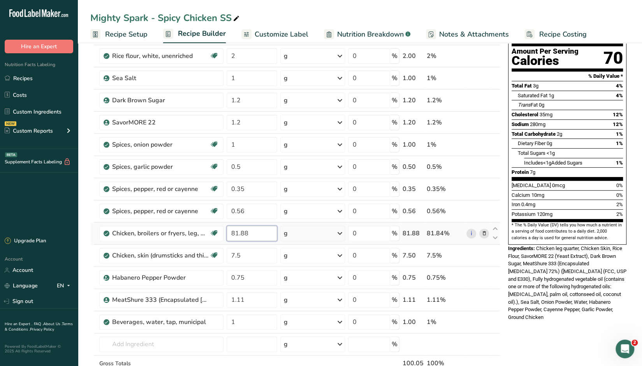
click at [249, 229] on input "81.88" at bounding box center [251, 234] width 51 height 16
type input "81.82"
click at [530, 325] on div "Nutrition Facts 1 Serving Per Container Serving Size 1 Stick (28g) Amount Per S…" at bounding box center [567, 321] width 125 height 692
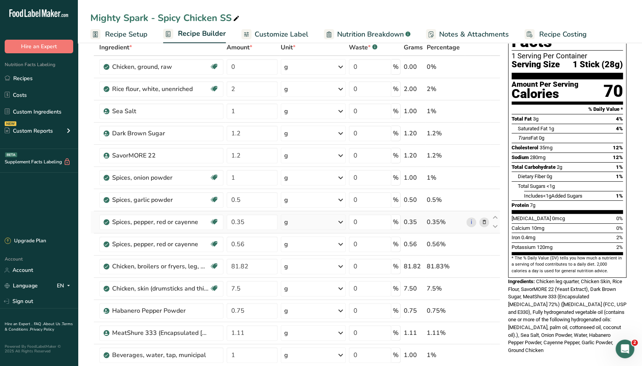
scroll to position [0, 0]
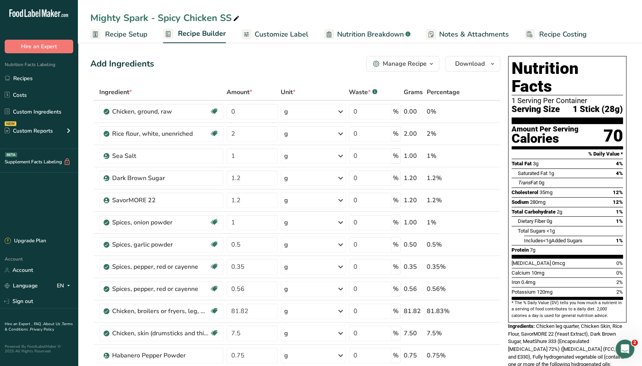
click at [407, 65] on div "Manage Recipe" at bounding box center [404, 63] width 44 height 9
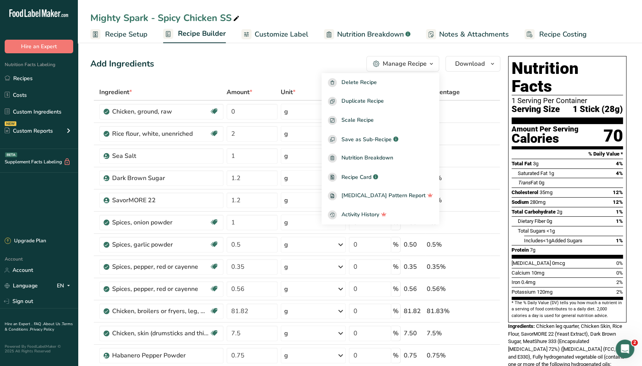
click at [334, 61] on div "Add Ingredients Manage Recipe Delete Recipe Duplicate Recipe Scale Recipe Save …" at bounding box center [295, 64] width 410 height 16
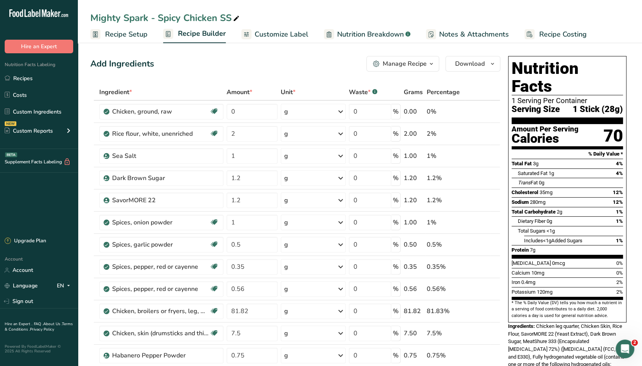
click at [352, 33] on span "Nutrition Breakdown" at bounding box center [370, 34] width 67 height 11
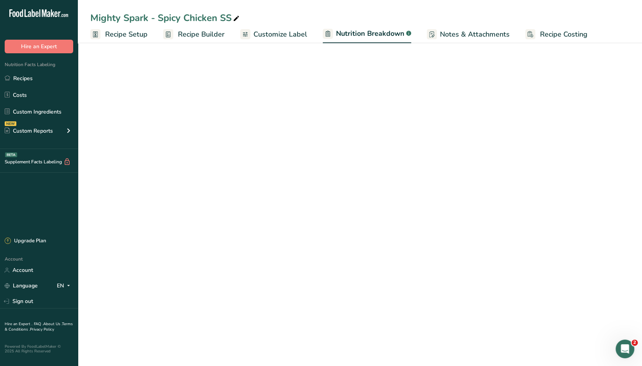
select select "Calories"
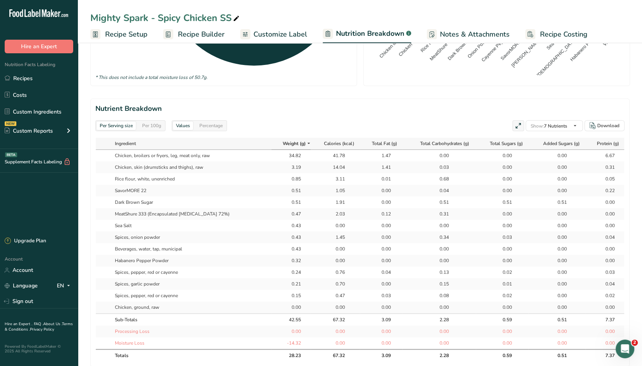
scroll to position [428, 0]
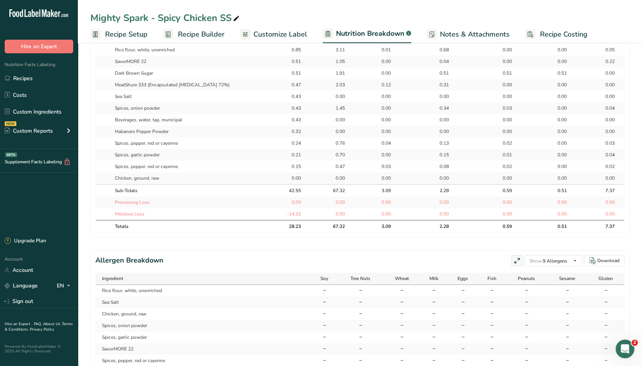
click at [192, 34] on span "Recipe Builder" at bounding box center [201, 34] width 47 height 11
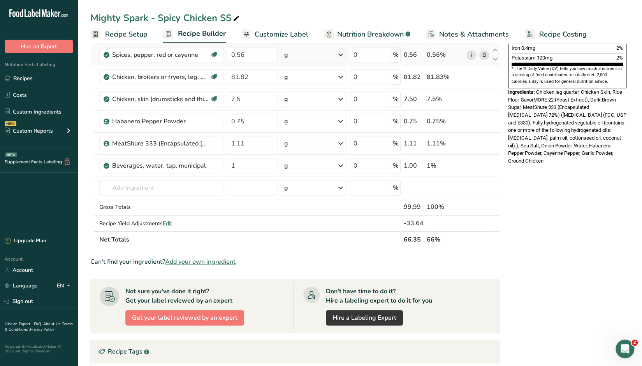
scroll to position [117, 0]
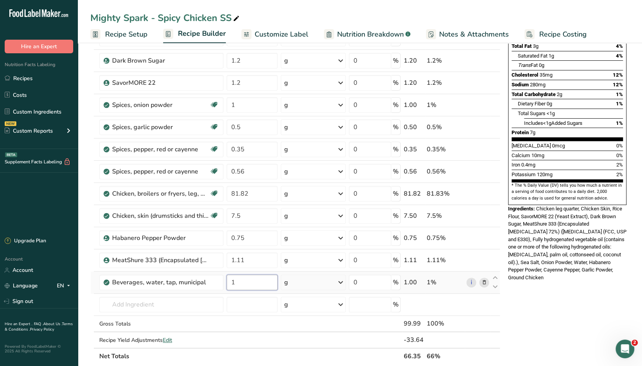
click at [262, 283] on input "1" at bounding box center [251, 283] width 51 height 16
type input "1.5"
click at [257, 212] on div "Ingredient * Amount * Unit * Waste * .a-a{fill:#347362;}.b-a{fill:#fff;} Grams …" at bounding box center [295, 166] width 410 height 398
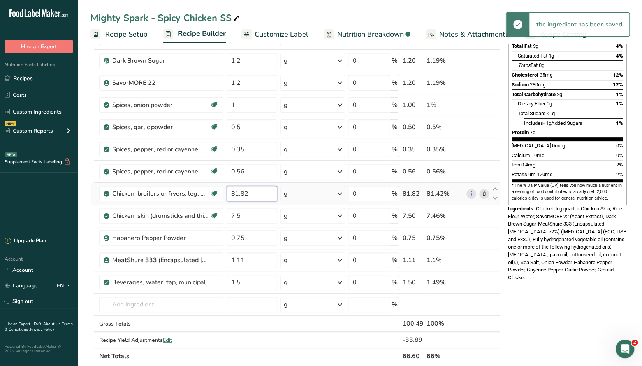
click at [249, 193] on div "Ingredient * Amount * Unit * Waste * .a-a{fill:#347362;}.b-a{fill:#fff;} Grams …" at bounding box center [295, 166] width 410 height 398
type input "81"
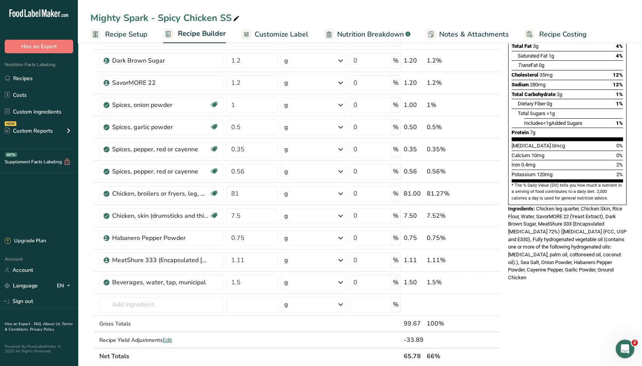
click at [537, 308] on div "Nutrition Facts 1 Serving Per Container Serving Size 1 Stick (28g) Amount Per S…" at bounding box center [567, 281] width 125 height 692
click at [246, 217] on input "7.5" at bounding box center [251, 216] width 51 height 16
type input "7"
click at [572, 304] on div "Nutrition Facts 1 Serving Per Container Serving Size 1 Stick (28g) Amount Per S…" at bounding box center [567, 281] width 125 height 692
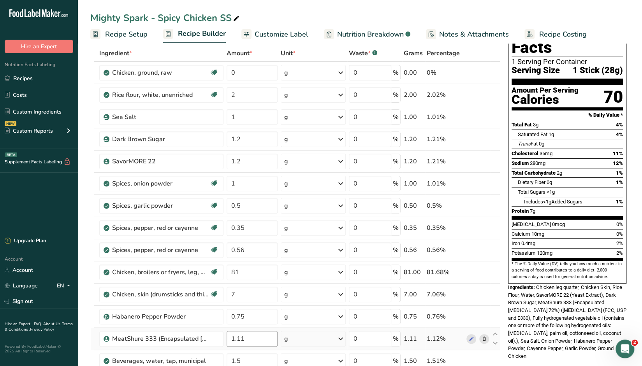
scroll to position [156, 0]
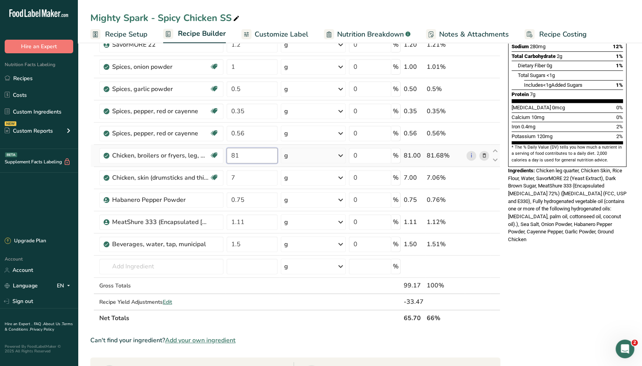
click at [245, 154] on input "81" at bounding box center [251, 156] width 51 height 16
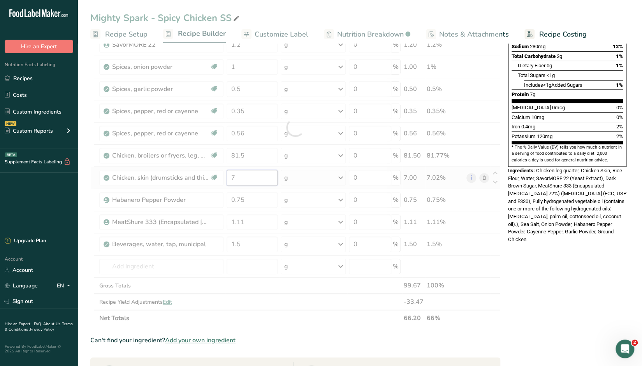
click at [244, 175] on div "Ingredient * Amount * Unit * Waste * .a-a{fill:#347362;}.b-a{fill:#fff;} Grams …" at bounding box center [295, 127] width 410 height 398
click at [247, 155] on div "Ingredient * Amount * Unit * Waste * .a-a{fill:#347362;}.b-a{fill:#fff;} Grams …" at bounding box center [295, 127] width 410 height 398
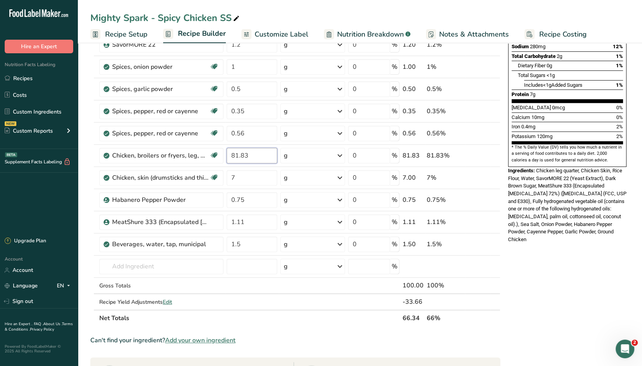
type input "81.83"
click at [564, 261] on div "Nutrition Facts 1 Serving Per Container Serving Size 1 Stick (28g) Amount Per S…" at bounding box center [567, 243] width 125 height 692
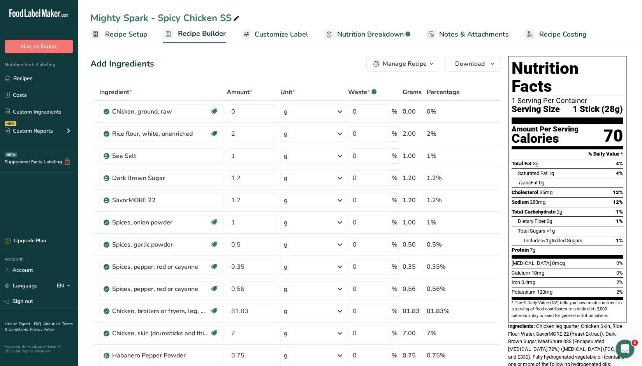
click at [368, 28] on link "Nutrition Breakdown .a-a{fill:#347362;}.b-a{fill:#fff;}" at bounding box center [367, 35] width 86 height 18
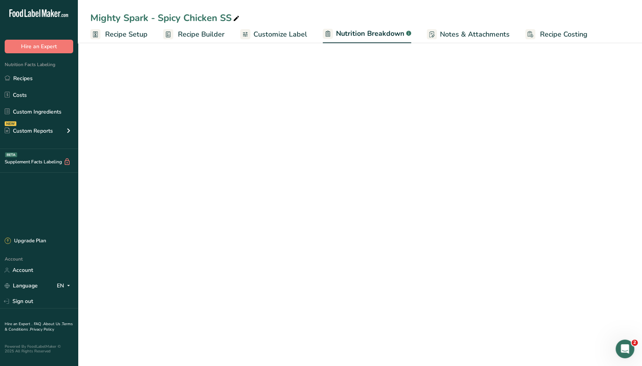
select select "Calories"
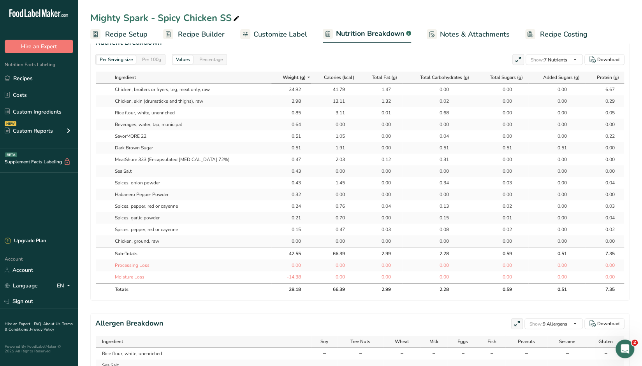
scroll to position [428, 0]
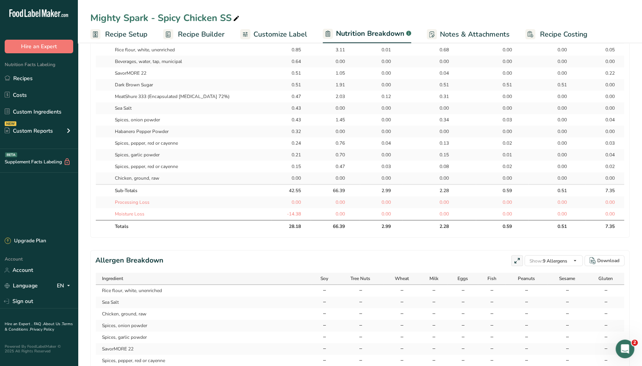
click at [181, 35] on span "Recipe Builder" at bounding box center [201, 34] width 47 height 11
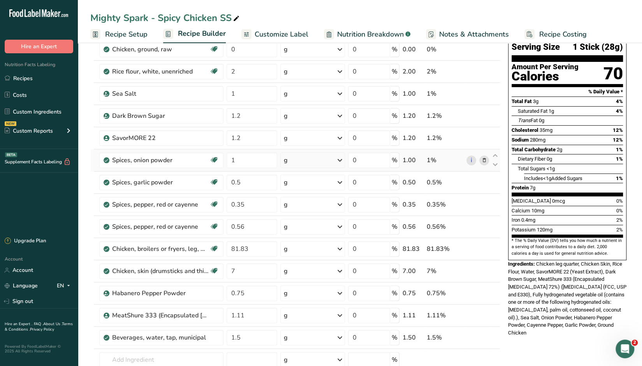
scroll to position [79, 0]
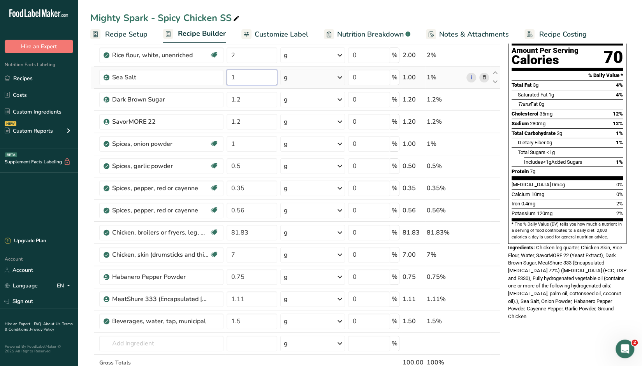
click at [247, 74] on input "1" at bounding box center [251, 78] width 51 height 16
type input "1.3"
click at [565, 312] on div "Nutrition Facts 1 Serving Per Container Serving Size 1 Stick (28g) Amount Per S…" at bounding box center [567, 320] width 125 height 692
drag, startPoint x: 251, startPoint y: 186, endPoint x: 236, endPoint y: 186, distance: 15.6
click at [236, 186] on input "0.35" at bounding box center [251, 189] width 51 height 16
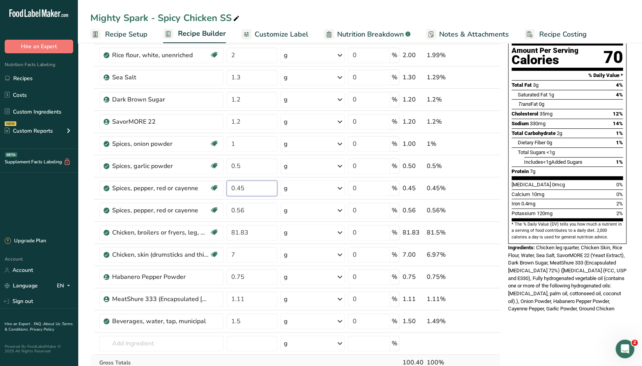
type input "0.45"
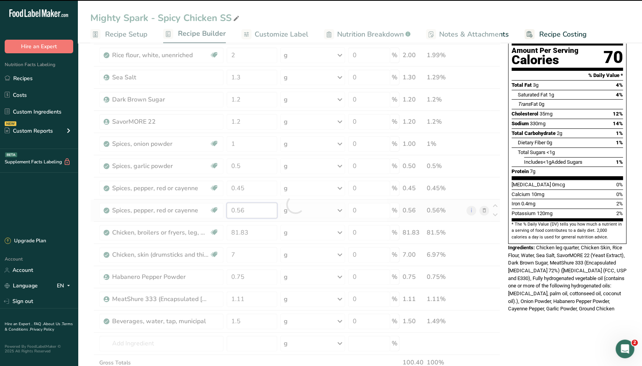
click at [247, 209] on div "Ingredient * Amount * Unit * Waste * .a-a{fill:#347362;}.b-a{fill:#fff;} Grams …" at bounding box center [295, 204] width 410 height 398
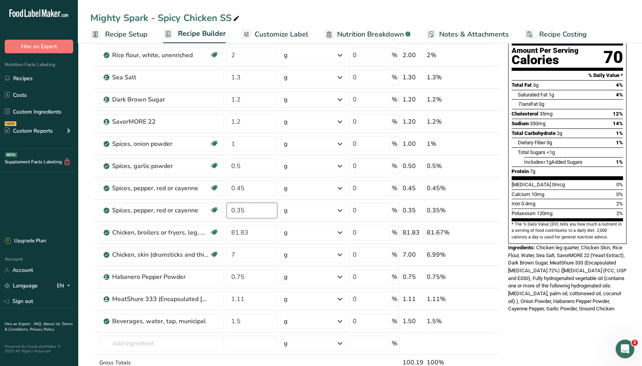
type input "0.35"
click at [521, 337] on div "Nutrition Facts 1 Serving Per Container Serving Size 1 Stick (28g) Amount Per S…" at bounding box center [567, 320] width 125 height 692
drag, startPoint x: 246, startPoint y: 276, endPoint x: 237, endPoint y: 275, distance: 9.8
click at [237, 275] on input "0.75" at bounding box center [251, 277] width 51 height 16
type input "0.45"
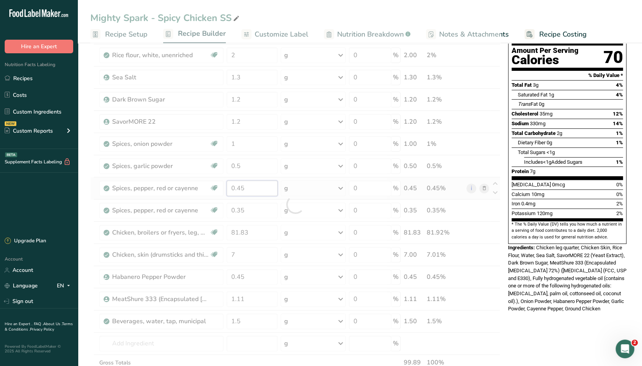
click at [251, 185] on div "Ingredient * Amount * Unit * Waste * .a-a{fill:#347362;}.b-a{fill:#fff;} Grams …" at bounding box center [295, 204] width 410 height 398
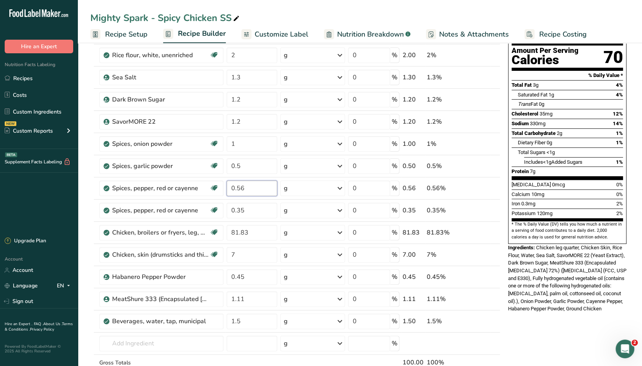
type input "0.56"
click at [545, 331] on div "Nutrition Facts 1 Serving Per Container Serving Size 1 Stick (28g) Amount Per S…" at bounding box center [567, 320] width 125 height 692
click at [283, 360] on td at bounding box center [313, 363] width 68 height 16
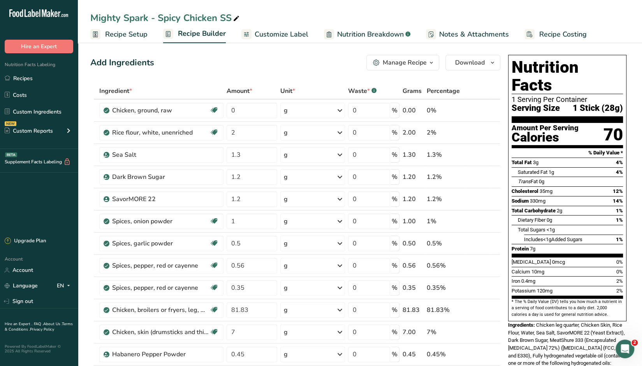
scroll to position [1, 0]
drag, startPoint x: 368, startPoint y: 35, endPoint x: 405, endPoint y: 223, distance: 191.1
click at [368, 35] on span "Nutrition Breakdown" at bounding box center [370, 34] width 67 height 11
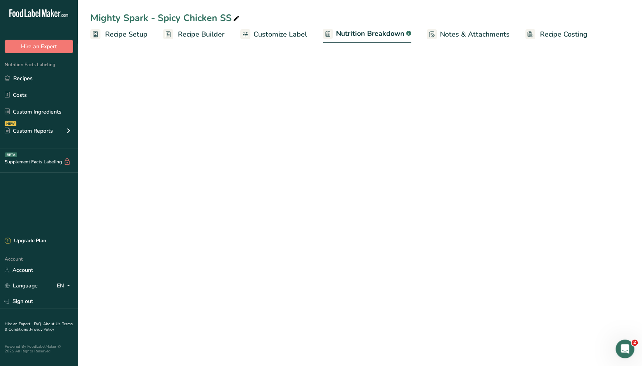
select select "Calories"
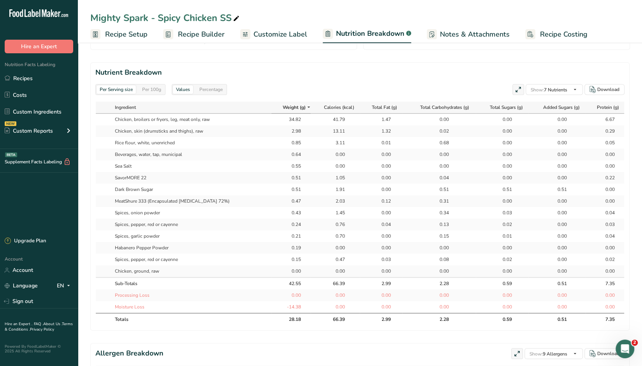
scroll to position [351, 0]
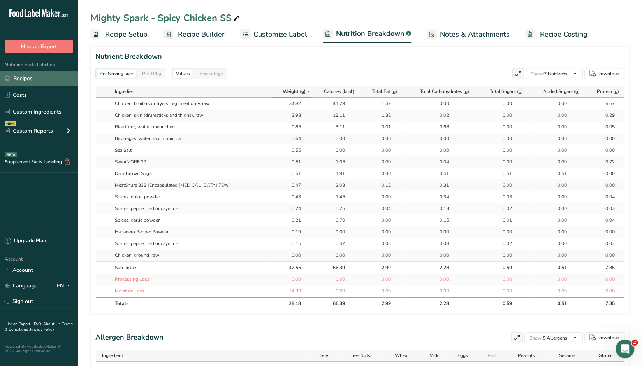
click at [23, 80] on link "Recipes" at bounding box center [39, 78] width 78 height 15
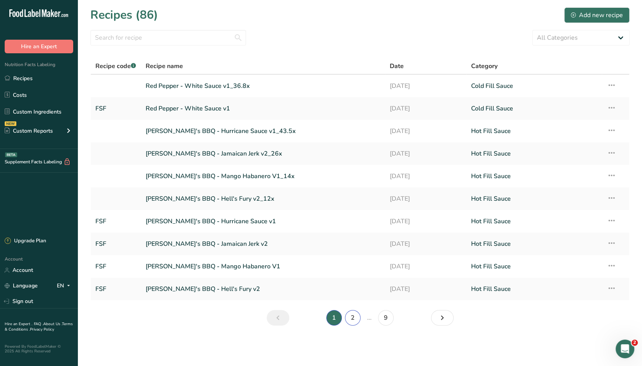
click at [354, 319] on link "2" at bounding box center [353, 318] width 16 height 16
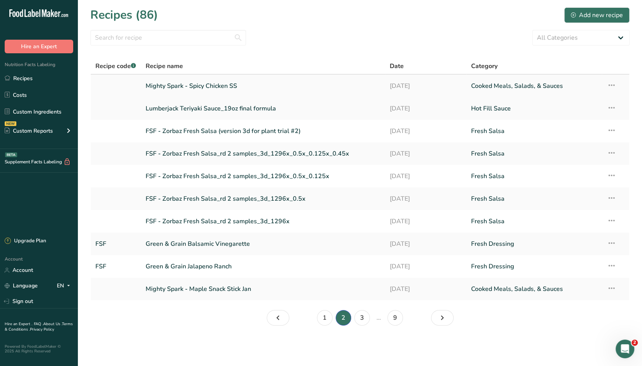
click at [182, 85] on link "Mighty Spark - Spicy Chicken SS" at bounding box center [263, 86] width 235 height 16
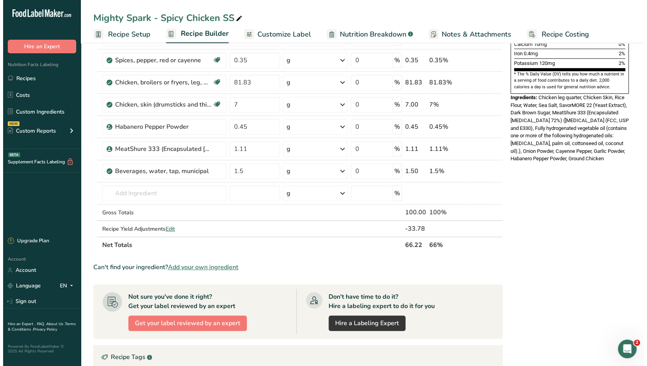
scroll to position [233, 0]
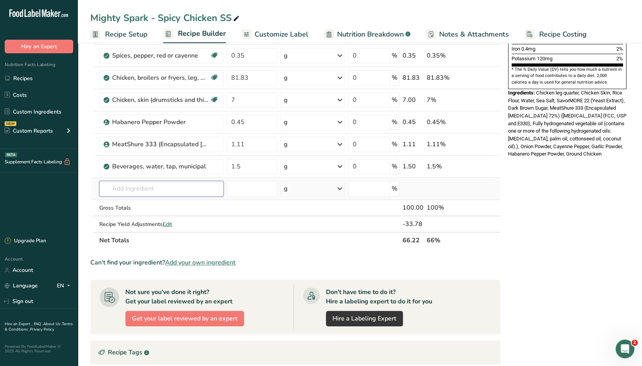
click at [136, 188] on input "text" at bounding box center [161, 189] width 124 height 16
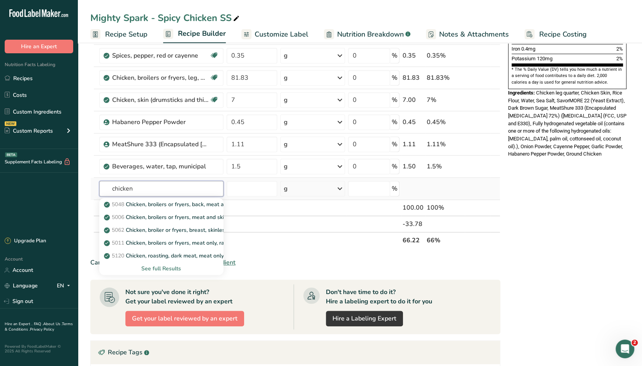
type input "chicken"
click at [172, 266] on div "See full Results" at bounding box center [161, 269] width 112 height 8
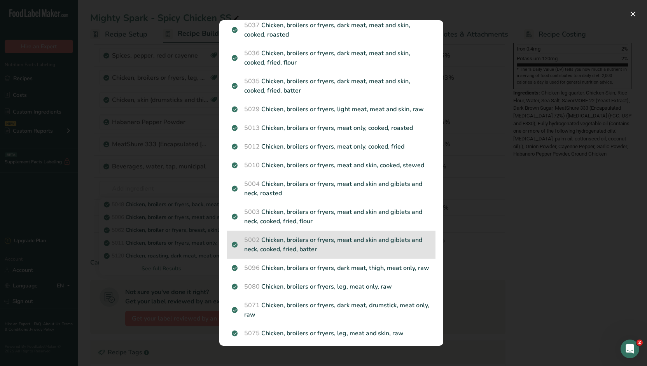
scroll to position [561, 0]
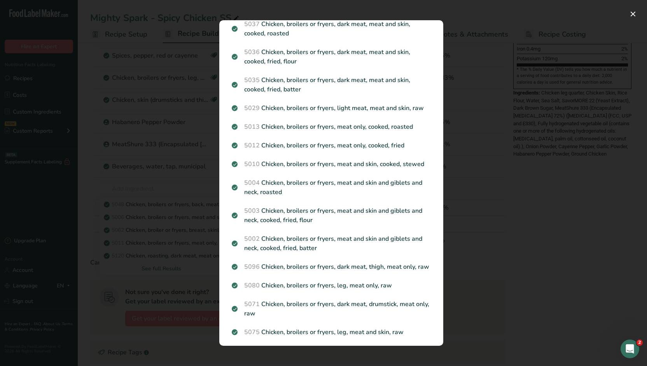
click at [117, 271] on div "Search results modal" at bounding box center [323, 183] width 647 height 366
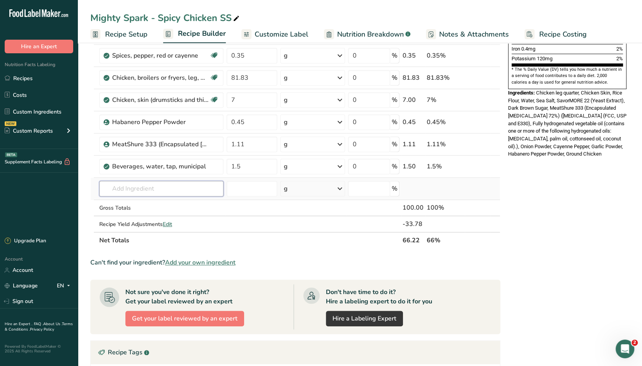
click at [140, 183] on input "text" at bounding box center [161, 189] width 124 height 16
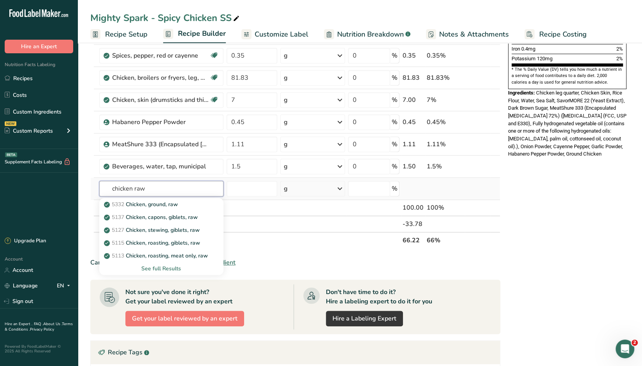
type input "chicken raw"
click at [171, 267] on div "See full Results" at bounding box center [161, 269] width 112 height 8
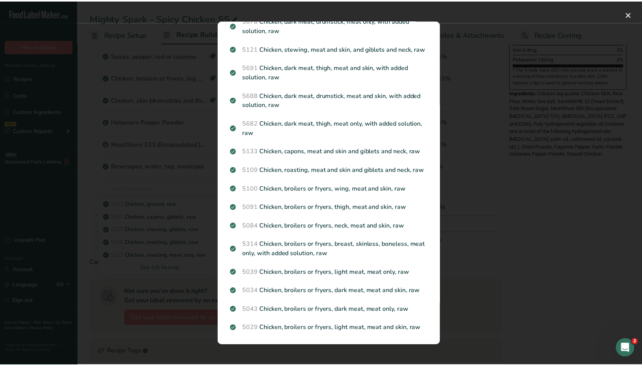
scroll to position [742, 0]
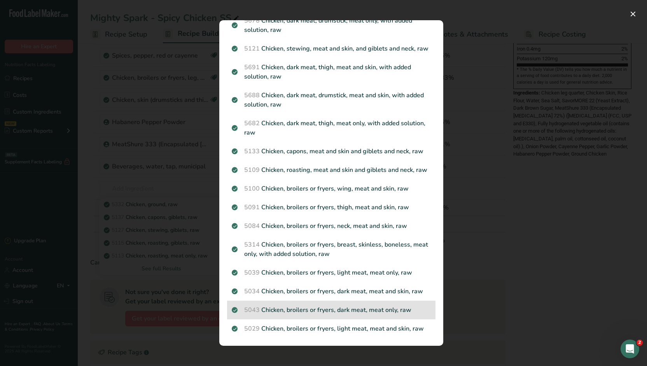
click at [380, 312] on p "5043 Chicken, broilers or fryers, dark meat, meat only, raw" at bounding box center [331, 309] width 199 height 9
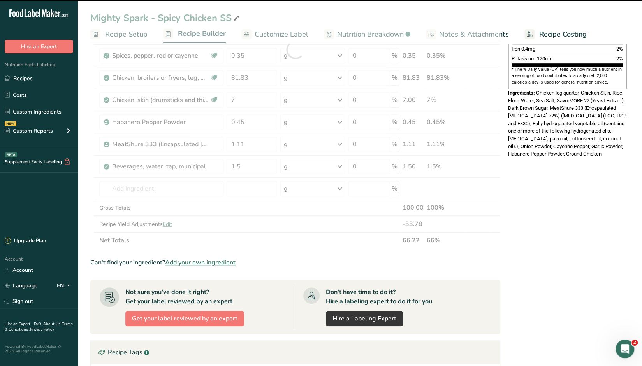
type input "0"
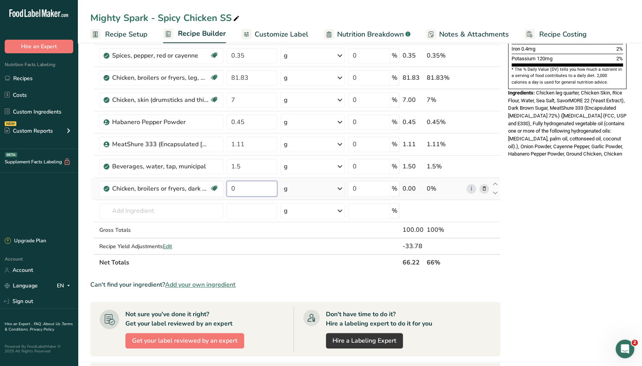
click at [249, 190] on input "0" at bounding box center [251, 189] width 51 height 16
type input "81.83"
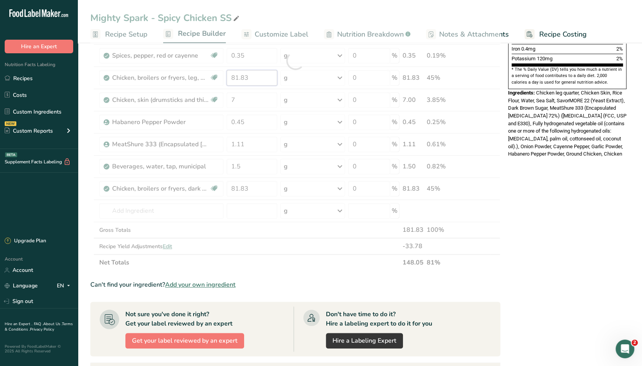
drag, startPoint x: 251, startPoint y: 76, endPoint x: 231, endPoint y: 75, distance: 19.9
click at [231, 75] on div "Ingredient * Amount * Unit * Waste * .a-a{fill:#347362;}.b-a{fill:#fff;} Grams …" at bounding box center [295, 61] width 410 height 420
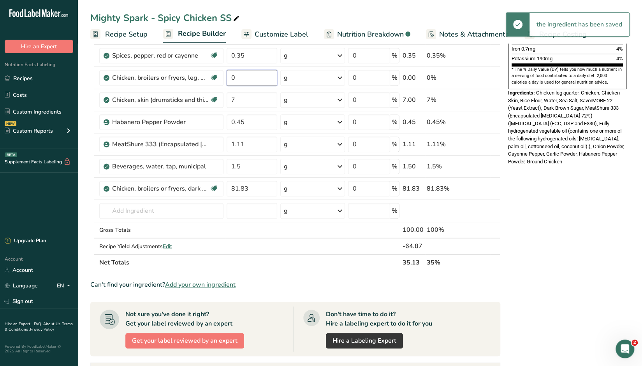
type input "0"
click at [546, 191] on div "Nutrition Facts 1 Serving Per Container Serving Size 1 Stick (50g) Amount Per S…" at bounding box center [567, 176] width 125 height 714
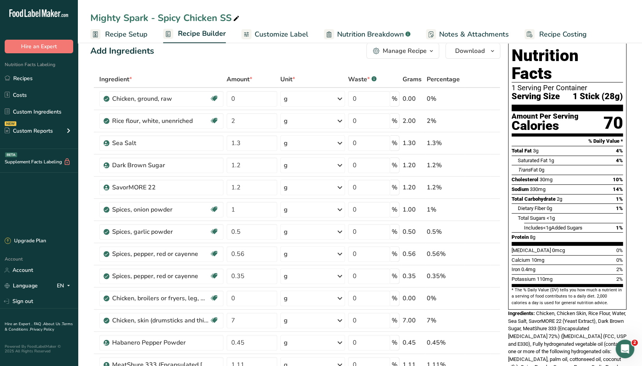
scroll to position [0, 0]
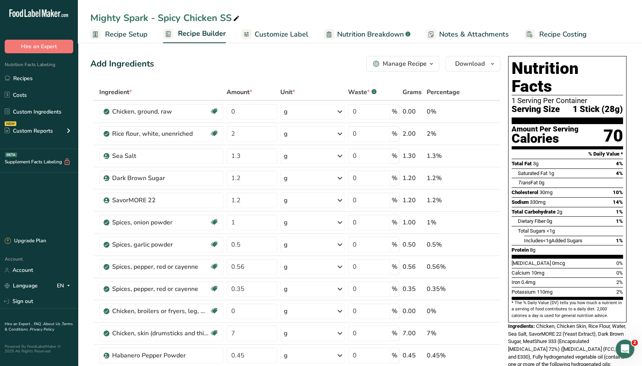
drag, startPoint x: 375, startPoint y: 32, endPoint x: 405, endPoint y: 88, distance: 62.7
click at [375, 32] on span "Nutrition Breakdown" at bounding box center [370, 34] width 67 height 11
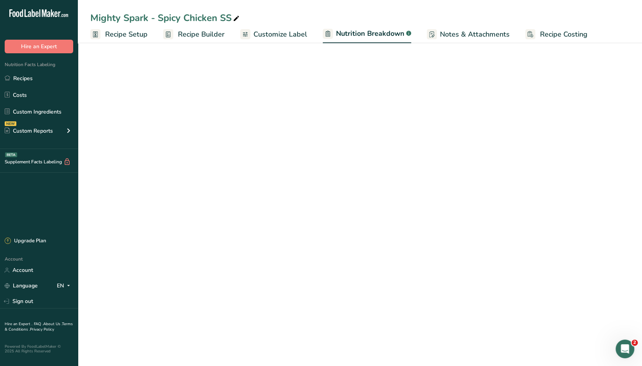
select select "Calories"
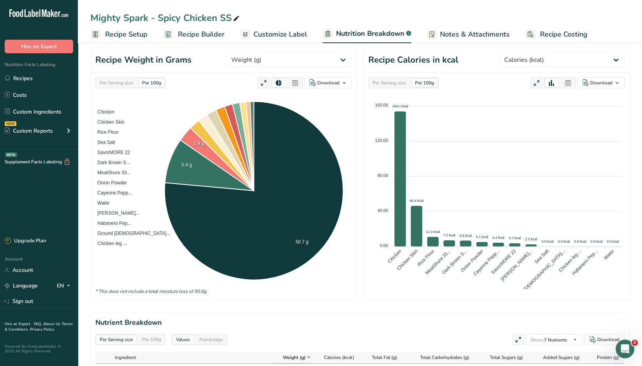
scroll to position [39, 0]
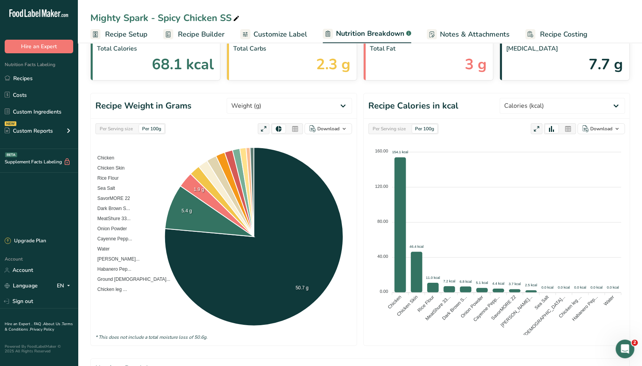
click at [183, 34] on span "Recipe Builder" at bounding box center [201, 34] width 47 height 11
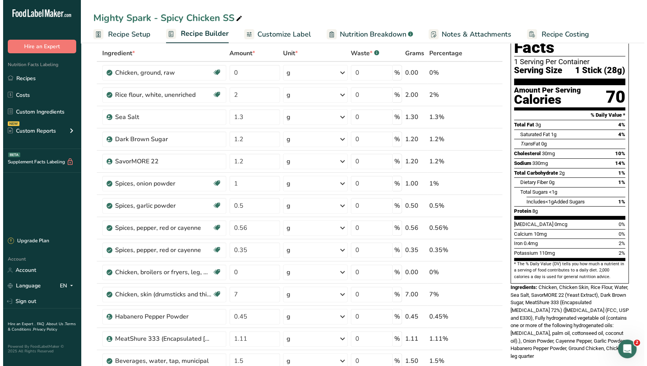
scroll to position [311, 0]
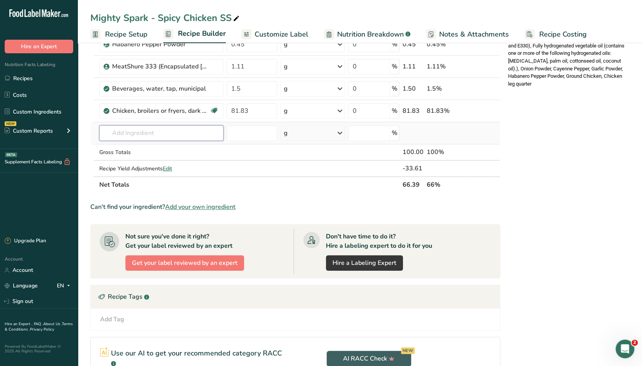
click at [144, 132] on input "text" at bounding box center [161, 133] width 124 height 16
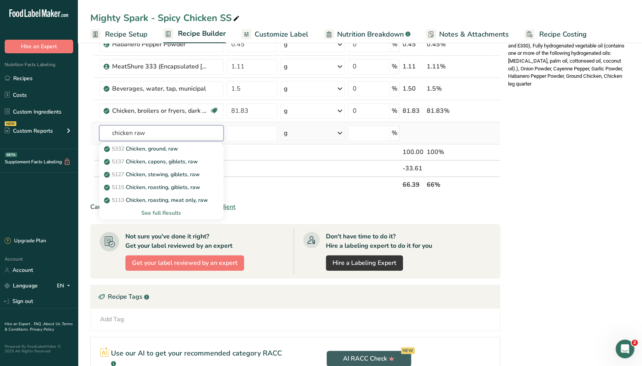
type input "chicken raw"
click at [171, 212] on div "See full Results" at bounding box center [161, 213] width 112 height 8
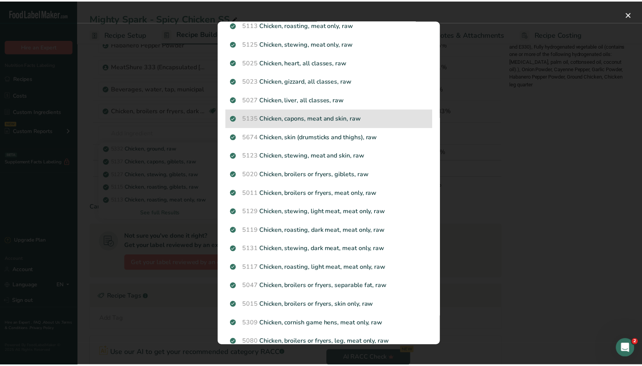
scroll to position [0, 0]
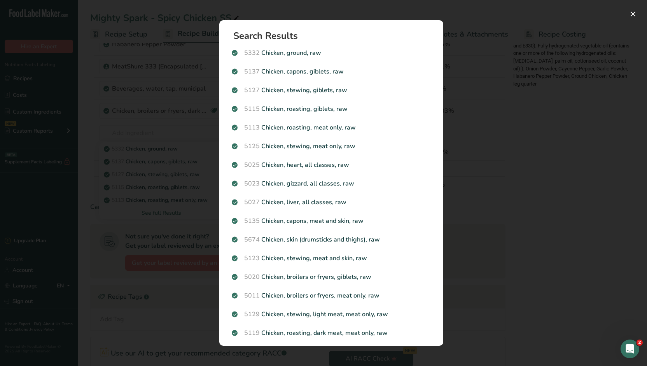
click at [502, 159] on div "Search results modal" at bounding box center [323, 183] width 647 height 366
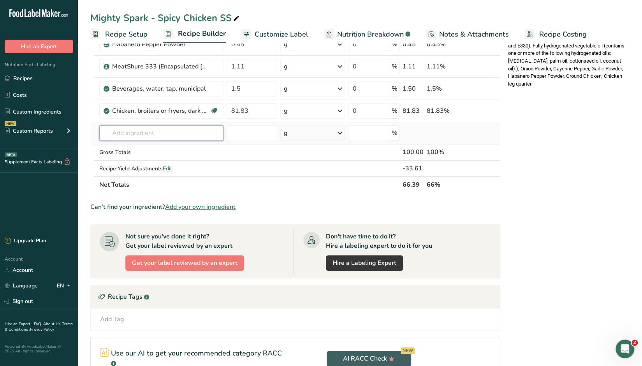
click at [165, 133] on input "text" at bounding box center [161, 133] width 124 height 16
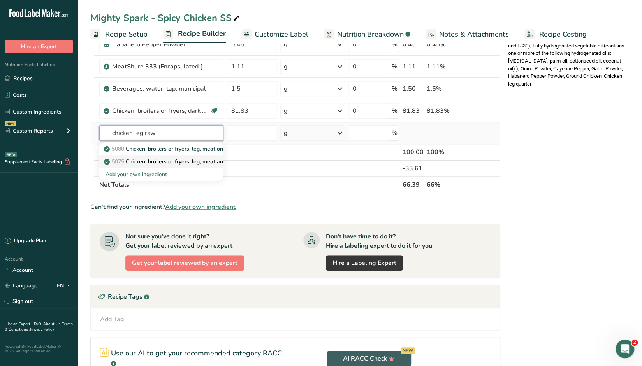
type input "chicken leg raw"
click at [184, 158] on p "5075 Chicken, broilers or fryers, leg, meat and skin, raw" at bounding box center [177, 162] width 144 height 8
type input "Chicken, broilers or fryers, leg, meat and skin, raw"
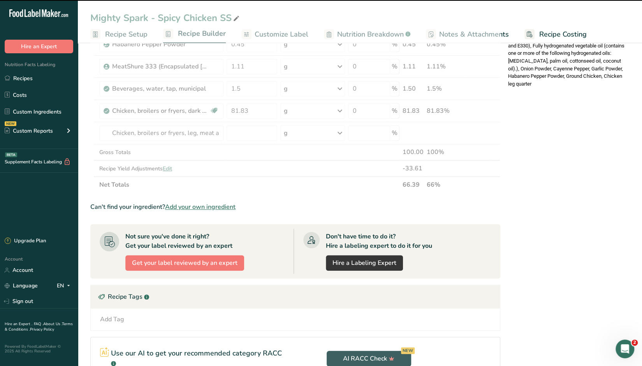
type input "0"
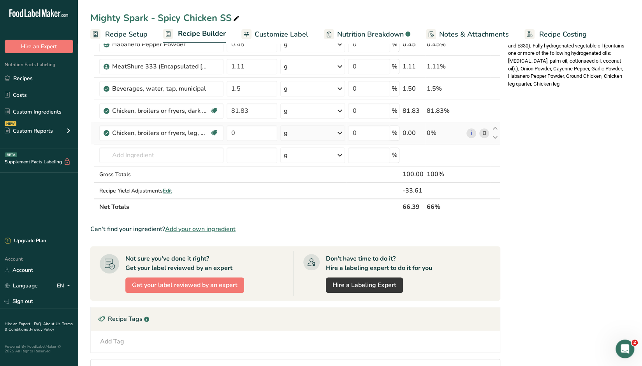
click at [482, 130] on icon at bounding box center [483, 133] width 5 height 8
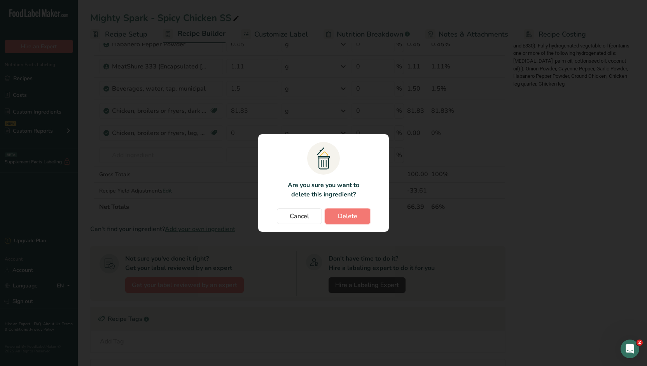
click at [344, 218] on span "Delete" at bounding box center [347, 216] width 19 height 9
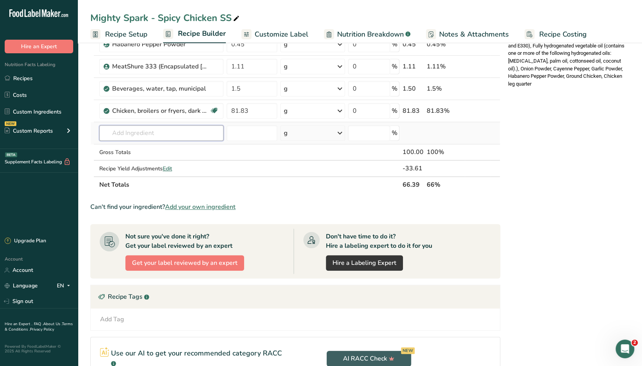
click at [151, 130] on input "text" at bounding box center [161, 133] width 124 height 16
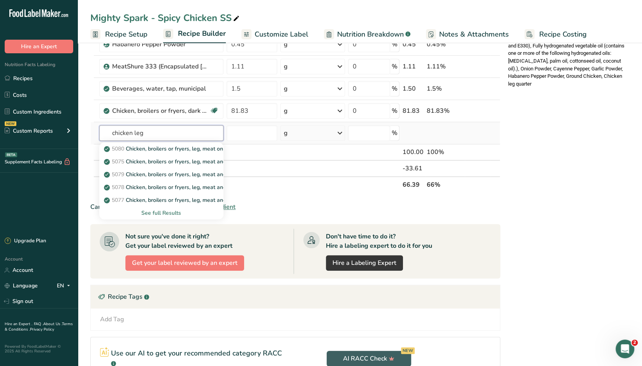
type input "chicken leg"
click at [174, 211] on div "See full Results" at bounding box center [161, 213] width 112 height 8
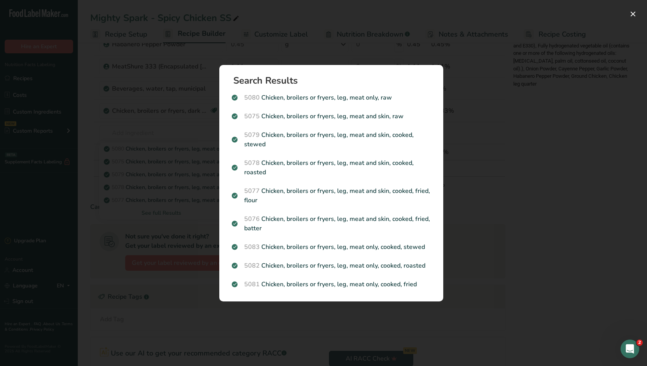
click at [502, 186] on div "Search results modal" at bounding box center [323, 183] width 647 height 366
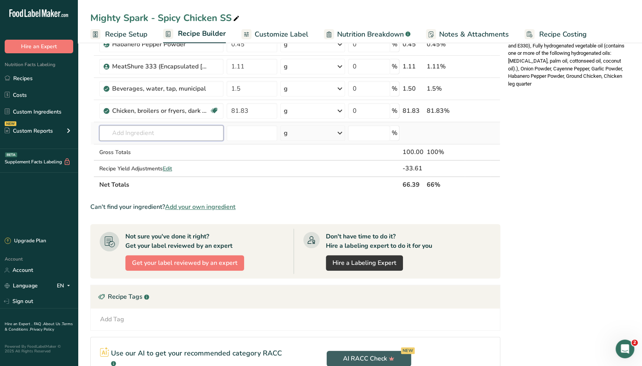
click at [160, 128] on input "text" at bounding box center [161, 133] width 124 height 16
drag, startPoint x: 172, startPoint y: 131, endPoint x: 133, endPoint y: 131, distance: 38.9
click at [133, 131] on input "chicken leg solution" at bounding box center [161, 133] width 124 height 16
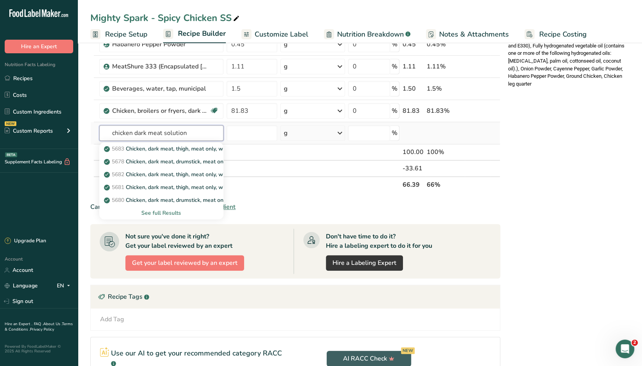
type input "chicken dark meat solution"
click at [170, 211] on div "See full Results" at bounding box center [161, 213] width 112 height 8
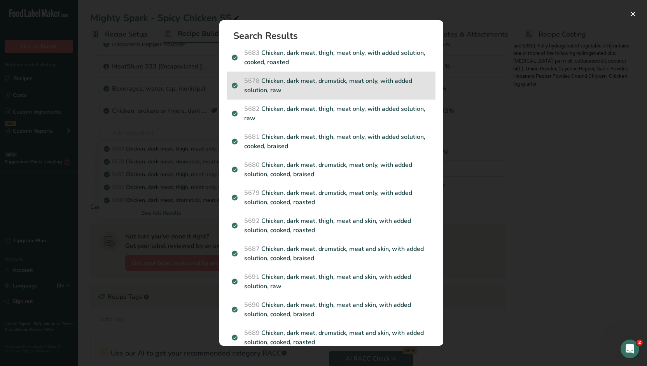
click at [321, 81] on p "5678 Chicken, dark meat, drumstick, meat only, with added solution, raw" at bounding box center [331, 85] width 199 height 19
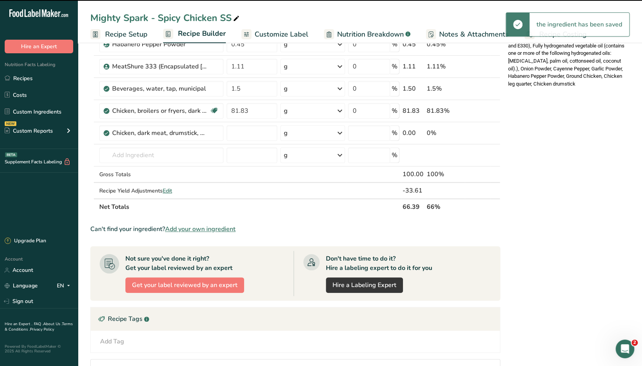
type input "0"
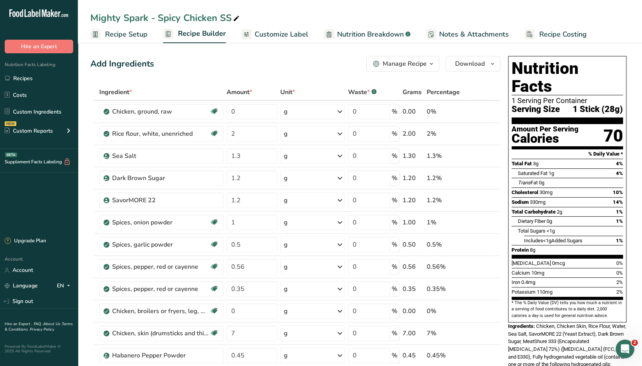
drag, startPoint x: 28, startPoint y: 81, endPoint x: 305, endPoint y: 26, distance: 281.6
click at [28, 81] on link "Recipes" at bounding box center [39, 78] width 78 height 15
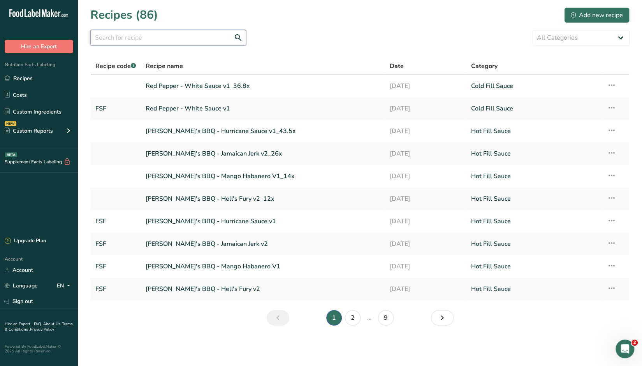
click at [156, 38] on input "text" at bounding box center [168, 38] width 156 height 16
type input "mighty spark"
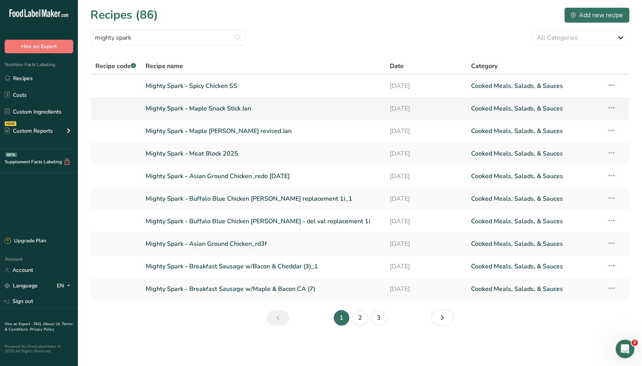
click at [231, 107] on link "Mighty Spark - Maple Snack Stick Jan" at bounding box center [263, 108] width 235 height 16
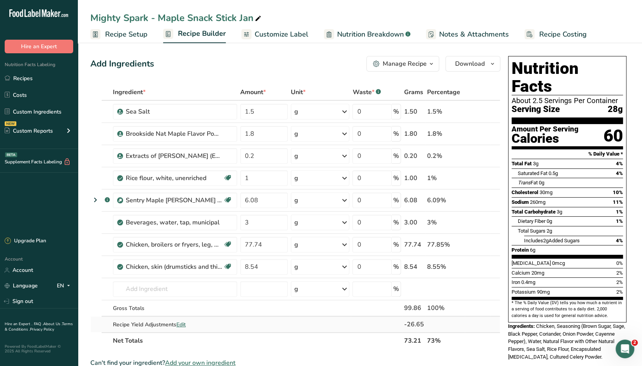
click at [179, 323] on span "Edit" at bounding box center [180, 324] width 9 height 7
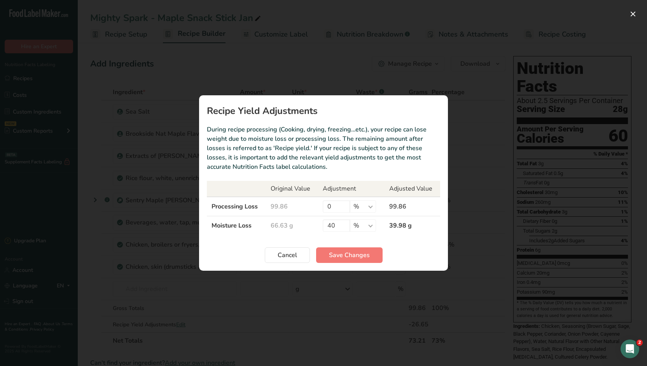
click at [374, 62] on div "Recipe yield modal" at bounding box center [323, 183] width 647 height 366
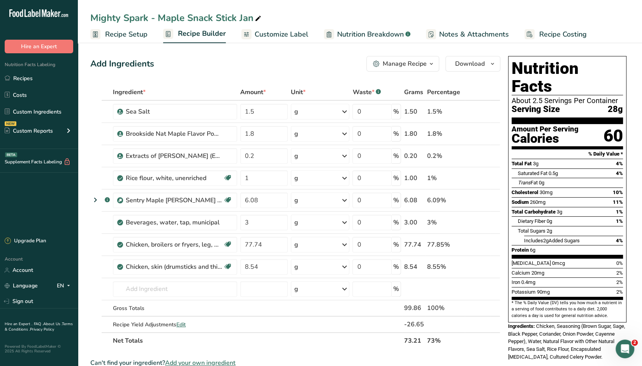
click at [380, 34] on span "Nutrition Breakdown" at bounding box center [370, 34] width 67 height 11
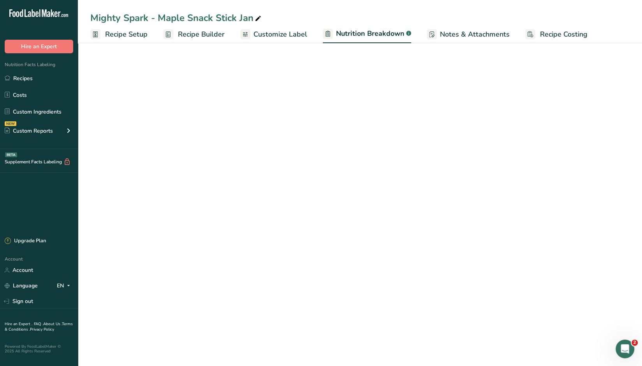
select select "Calories"
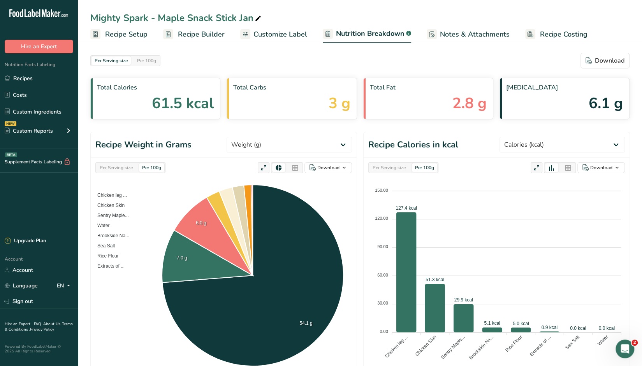
scroll to position [272, 0]
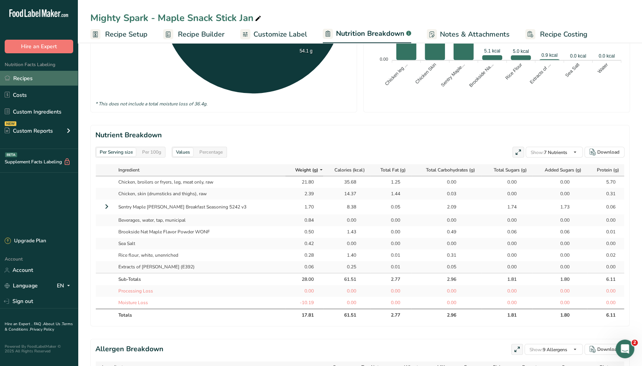
click at [25, 81] on link "Recipes" at bounding box center [39, 78] width 78 height 15
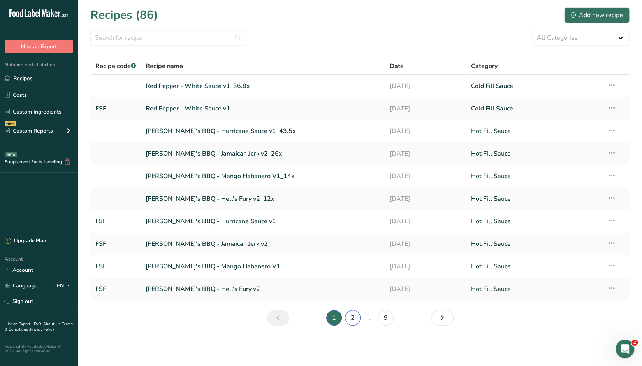
drag, startPoint x: 352, startPoint y: 314, endPoint x: 351, endPoint y: 309, distance: 5.5
click at [351, 314] on link "2" at bounding box center [353, 318] width 16 height 16
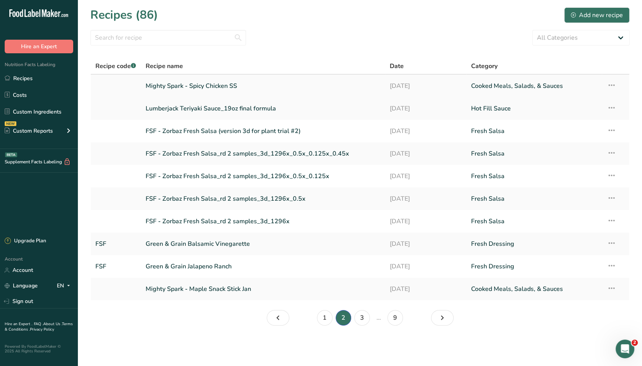
click at [198, 85] on link "Mighty Spark - Spicy Chicken SS" at bounding box center [263, 86] width 235 height 16
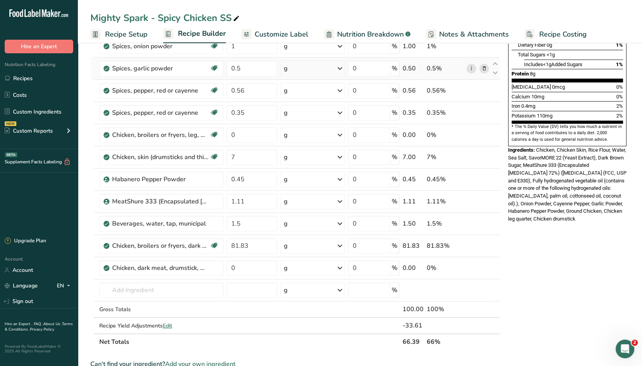
scroll to position [195, 0]
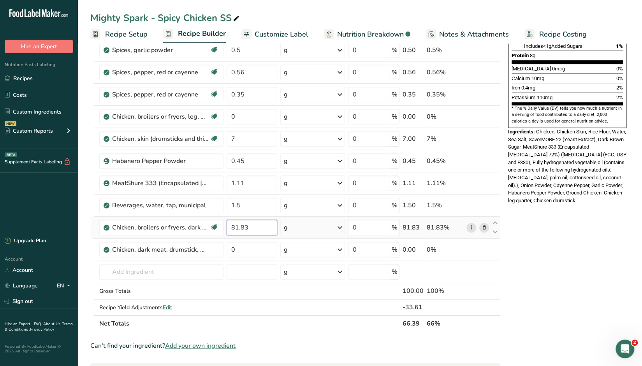
click at [260, 232] on input "81.83" at bounding box center [251, 228] width 51 height 16
drag, startPoint x: 254, startPoint y: 228, endPoint x: 217, endPoint y: 227, distance: 37.8
click at [217, 227] on tr "Chicken, broilers or fryers, dark meat, meat only, raw Dairy free Gluten free S…" at bounding box center [295, 228] width 409 height 22
click at [245, 118] on div "Ingredient * Amount * Unit * Waste * .a-a{fill:#347362;}.b-a{fill:#fff;} Grams …" at bounding box center [295, 111] width 410 height 442
type input "0"
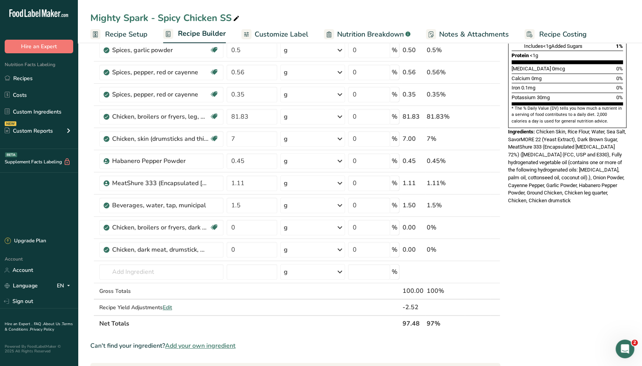
click at [551, 247] on div "Nutrition Facts 1 Serving Per Container Serving Size 1 Stick (7g) Amount Per Se…" at bounding box center [567, 226] width 125 height 736
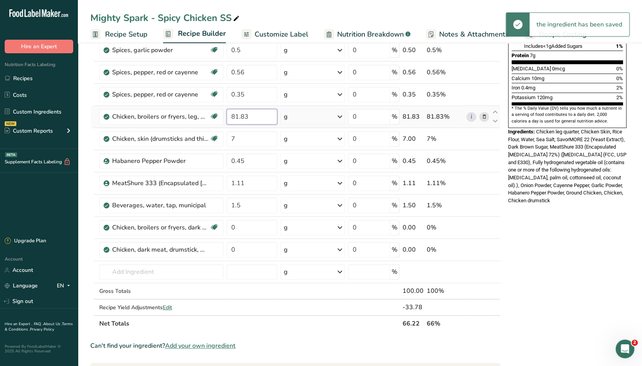
drag, startPoint x: 250, startPoint y: 115, endPoint x: 229, endPoint y: 113, distance: 21.1
click at [229, 113] on input "81.83" at bounding box center [251, 117] width 51 height 16
type input "83"
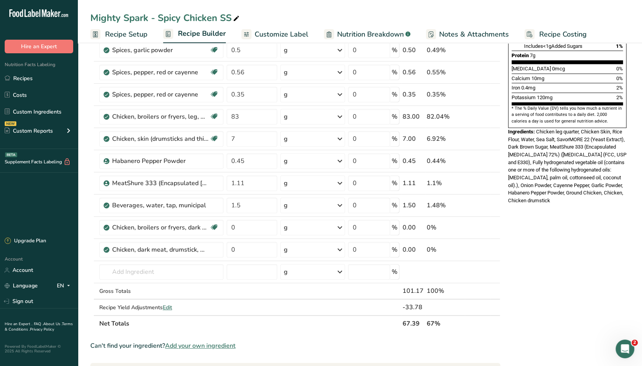
click at [577, 272] on div "Nutrition Facts 1 Serving Per Container Serving Size 1 Stick (28g) Amount Per S…" at bounding box center [567, 226] width 125 height 736
click at [241, 137] on input "7" at bounding box center [251, 139] width 51 height 16
click at [563, 261] on div "Nutrition Facts 1 Serving Per Container Serving Size 1 Stick (28g) Amount Per S…" at bounding box center [567, 226] width 125 height 736
click at [244, 139] on input "6.9" at bounding box center [251, 139] width 51 height 16
click at [234, 136] on input "6.9" at bounding box center [251, 139] width 51 height 16
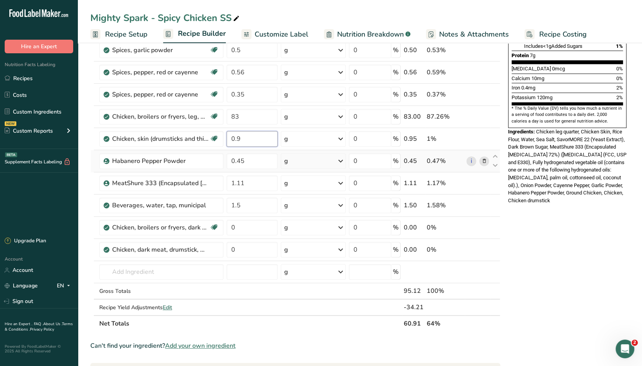
type input "0"
type input "5.9"
click at [546, 241] on div "Nutrition Facts 1 Serving Per Container Serving Size 1 Stick (28g) Amount Per S…" at bounding box center [567, 226] width 125 height 736
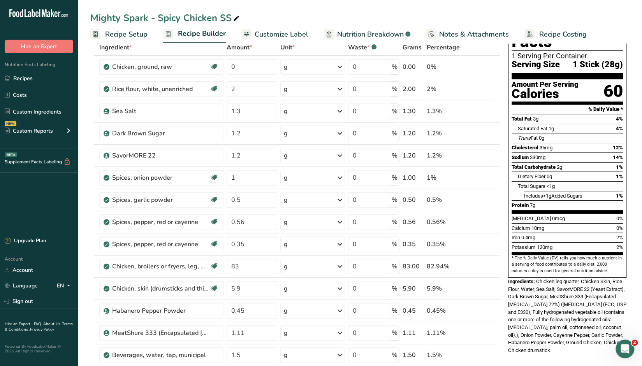
scroll to position [0, 0]
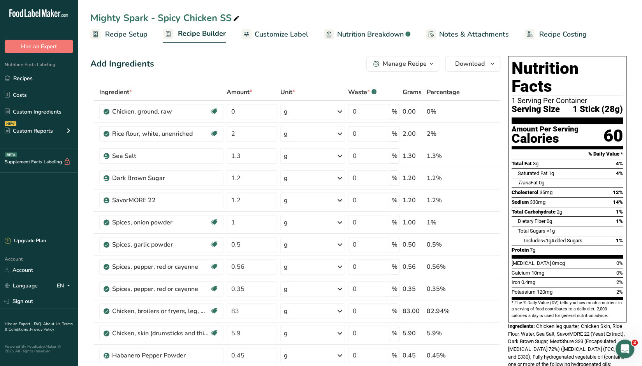
click at [266, 63] on div "Add Ingredients Manage Recipe Delete Recipe Duplicate Recipe Scale Recipe Save …" at bounding box center [295, 64] width 410 height 16
click at [384, 34] on span "Nutrition Breakdown" at bounding box center [370, 34] width 67 height 11
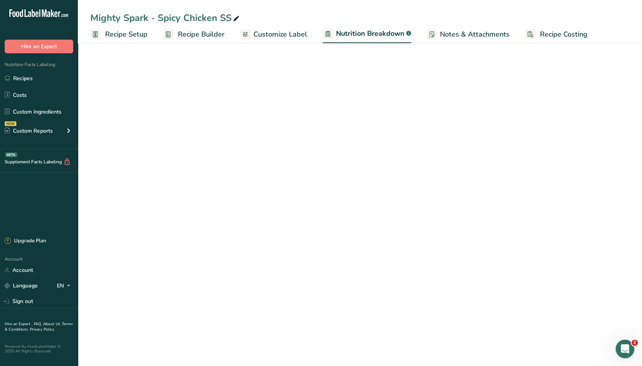
select select "Calories"
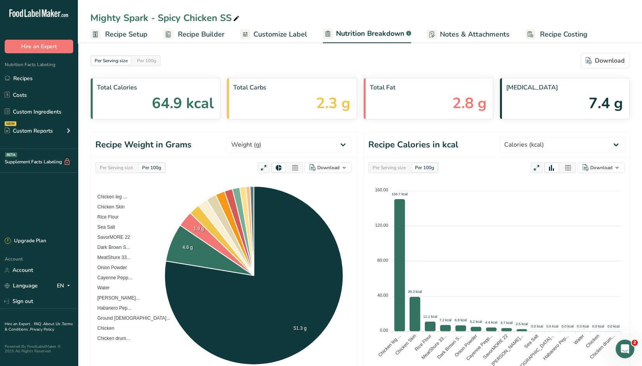
click at [191, 35] on span "Recipe Builder" at bounding box center [201, 34] width 47 height 11
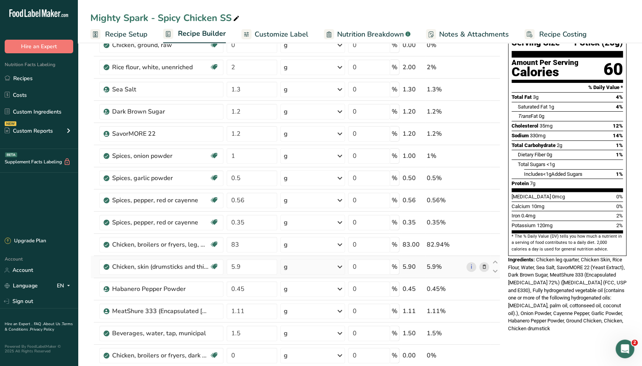
scroll to position [39, 0]
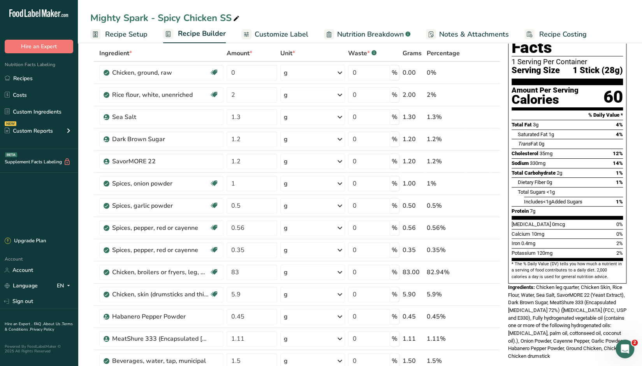
drag, startPoint x: 289, startPoint y: 10, endPoint x: 306, endPoint y: 16, distance: 17.9
click at [289, 9] on div "Mighty Spark - Spicy Chicken SS Recipe Setup Recipe Builder Customize Label Nut…" at bounding box center [360, 21] width 564 height 43
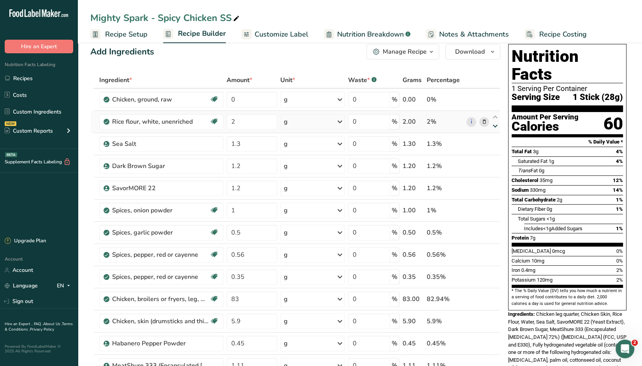
scroll to position [0, 0]
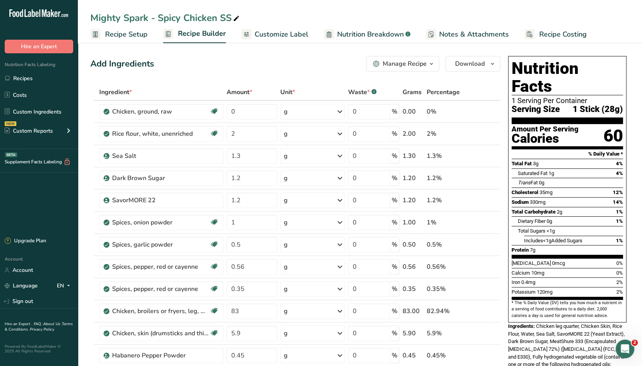
click at [474, 16] on div "Mighty Spark - Spicy Chicken SS" at bounding box center [360, 18] width 564 height 14
